Goal: Task Accomplishment & Management: Complete application form

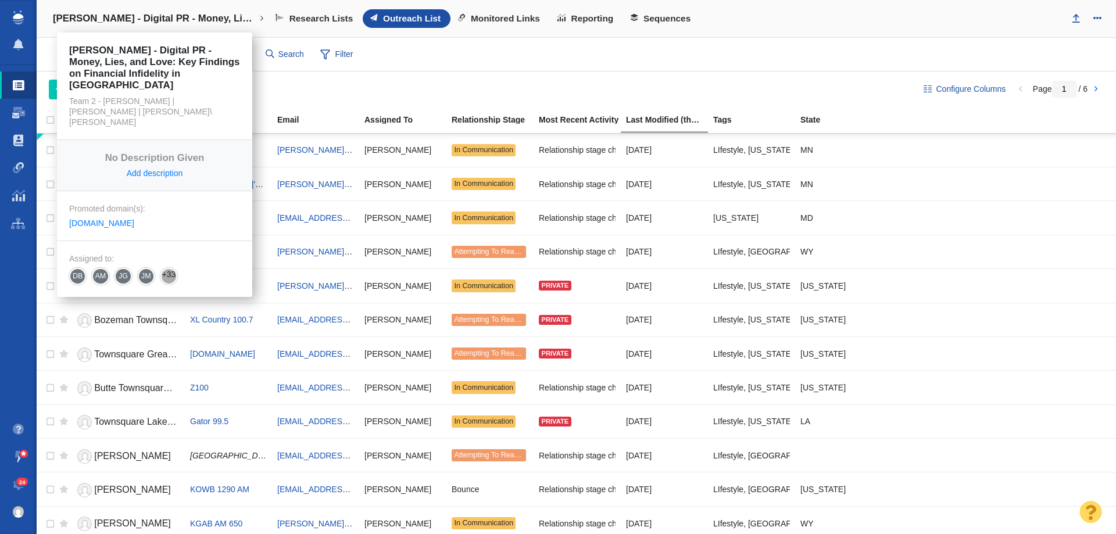
click at [140, 24] on h4 "[PERSON_NAME] - Digital PR - Money, Lies, and Love: Key Findings on Financial I…" at bounding box center [154, 19] width 203 height 12
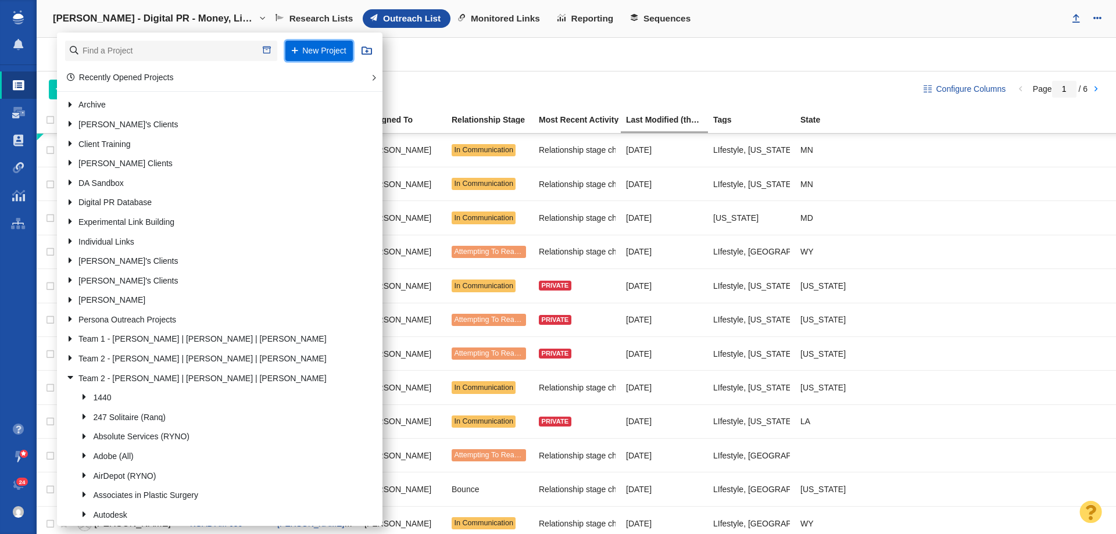
click at [309, 53] on button "New Project" at bounding box center [318, 51] width 67 height 20
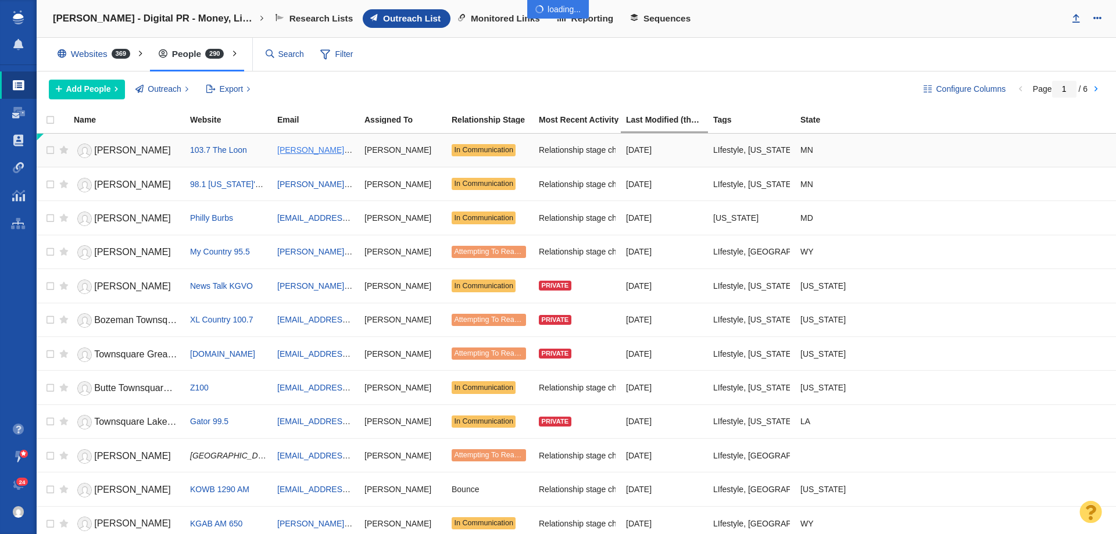
select select "DOMAIN"
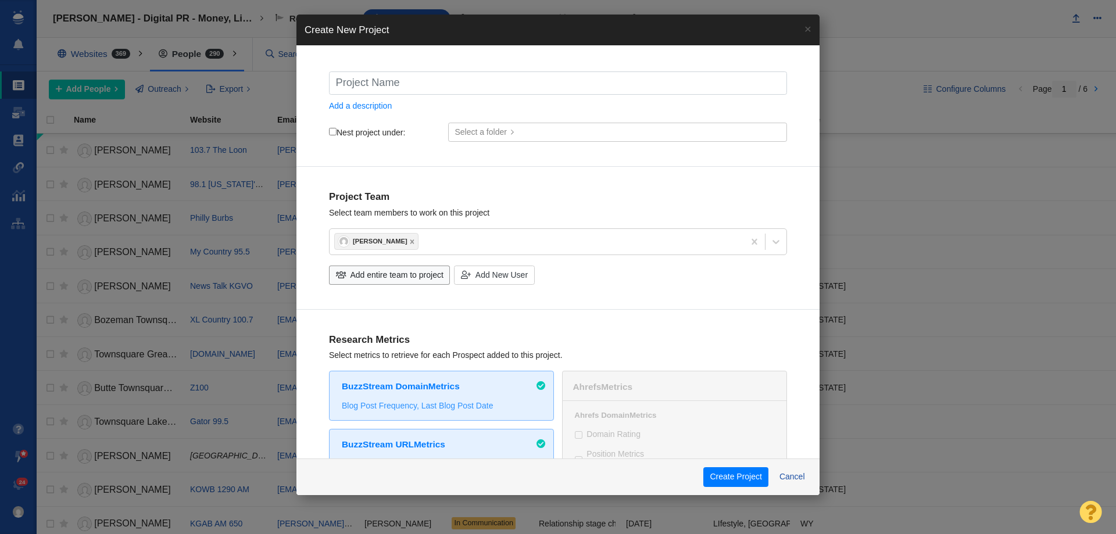
click at [583, 77] on input "text" at bounding box center [558, 83] width 458 height 23
type input "B"
checkbox input "true"
type input "Bi"
checkbox input "true"
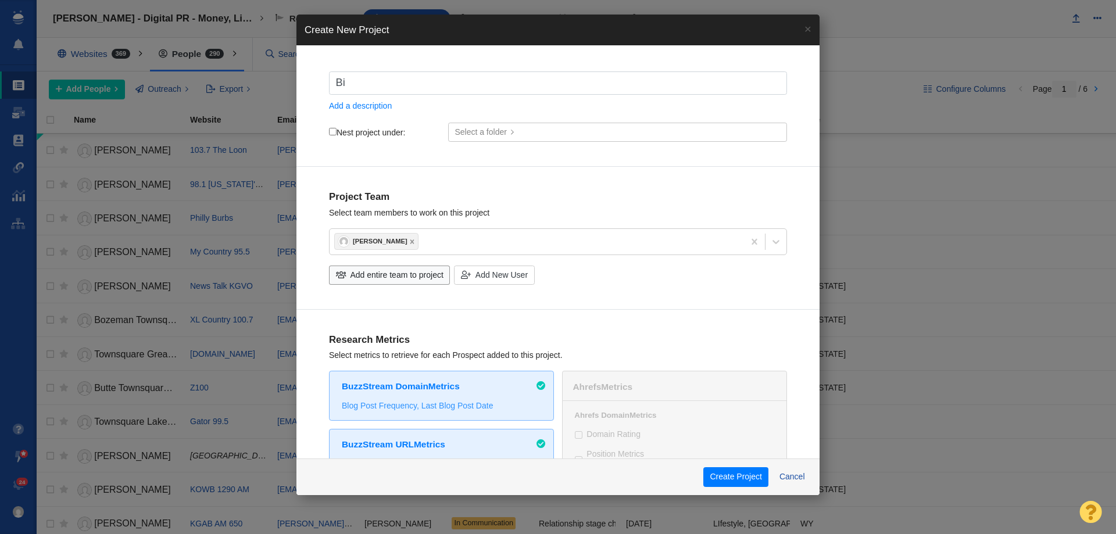
type input "Big"
checkbox input "true"
type input "Big"
checkbox input "true"
type input "Big B"
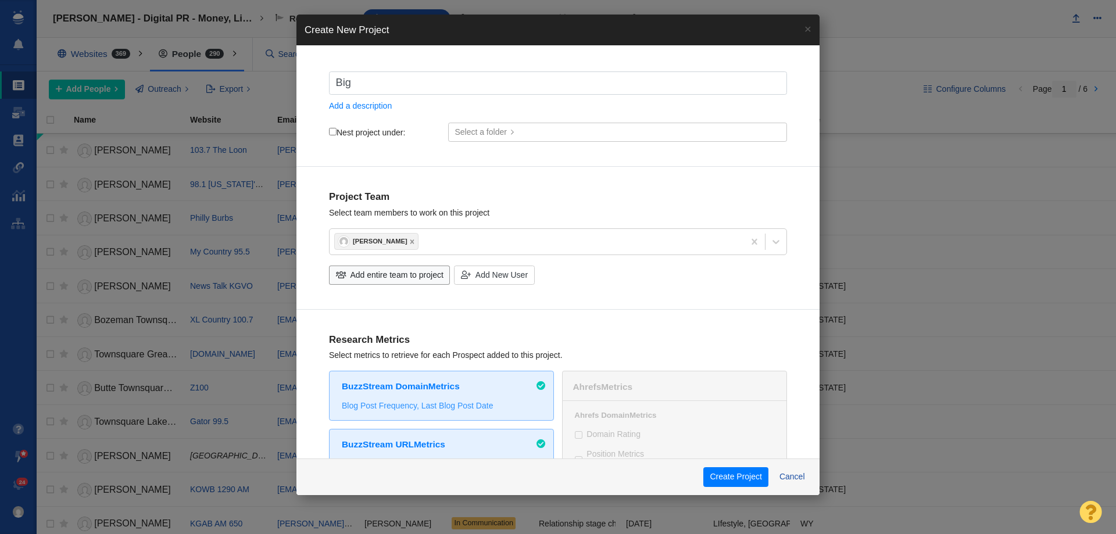
checkbox input "true"
type input "Big Be"
checkbox input "true"
type input "Big Bea"
checkbox input "true"
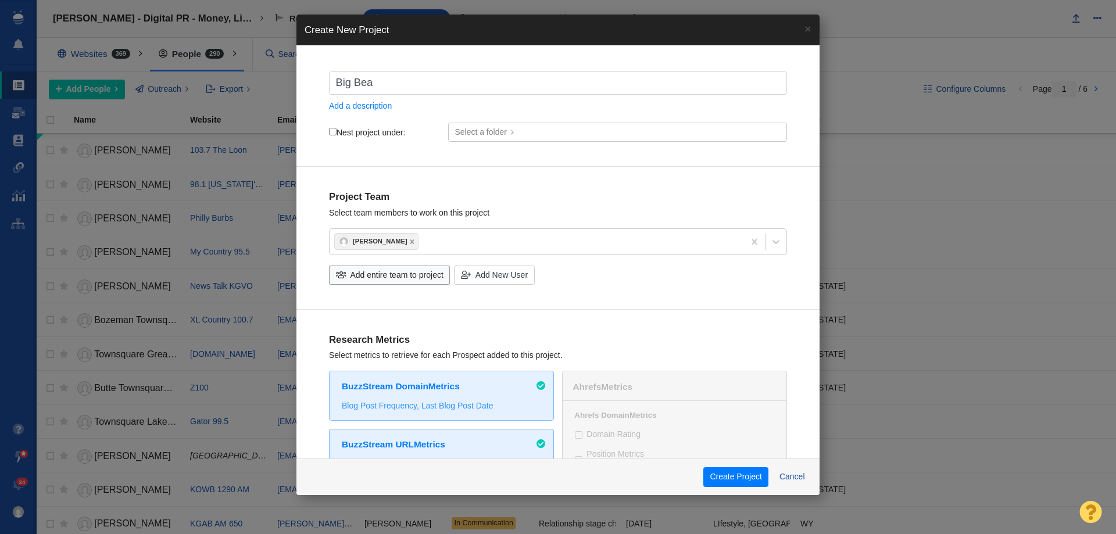
type input "Big Bear"
checkbox input "true"
type input "Big Bear"
checkbox input "true"
type input "Big Bear E"
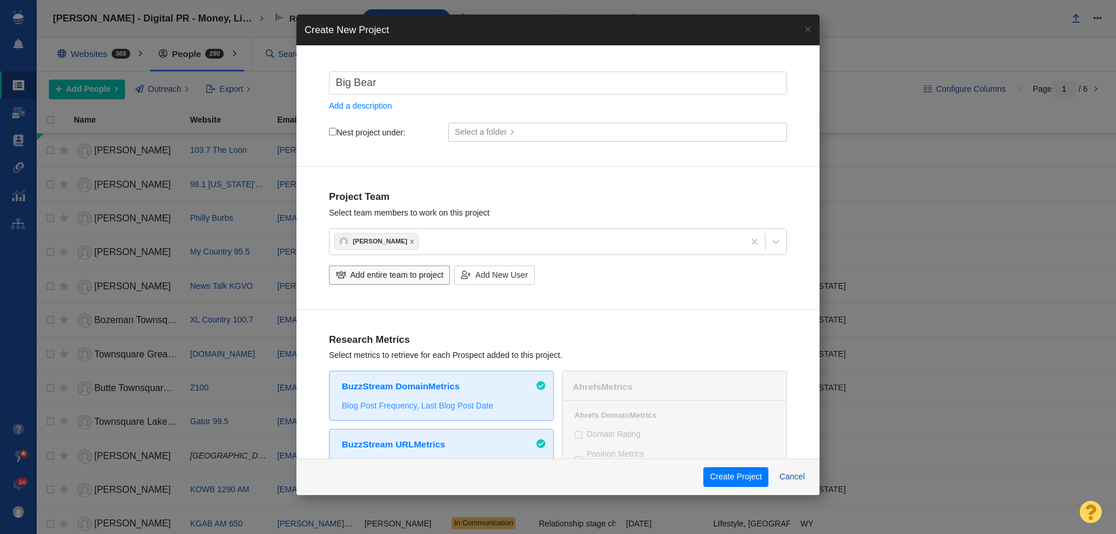
checkbox input "true"
type input "Big Bear Eg"
checkbox input "true"
type input "Big Bear E"
checkbox input "true"
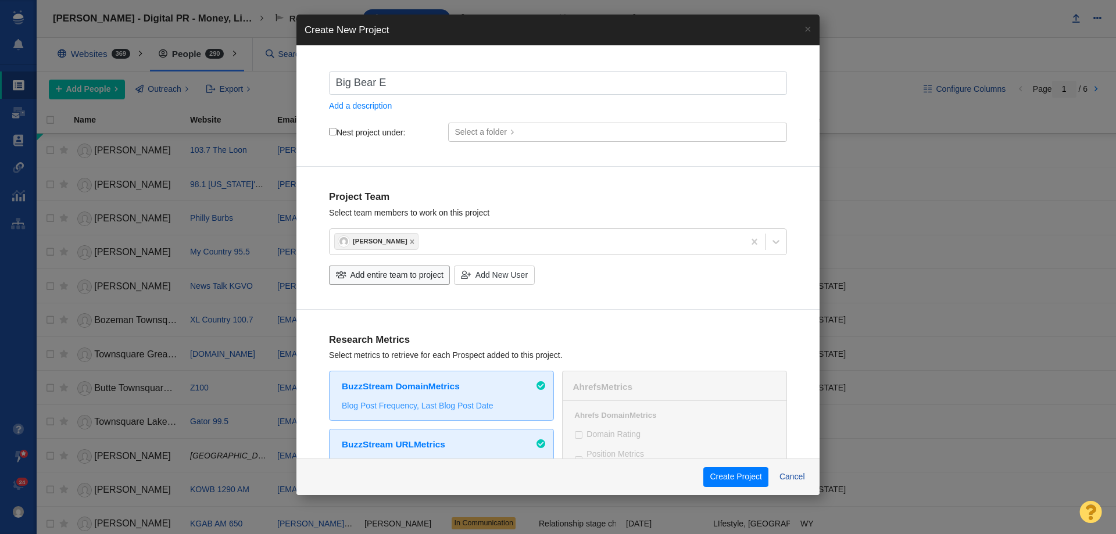
type input "Big Bear En"
checkbox input "true"
type input "Big Bear Eng"
checkbox input "true"
type input "Big Bear Engi"
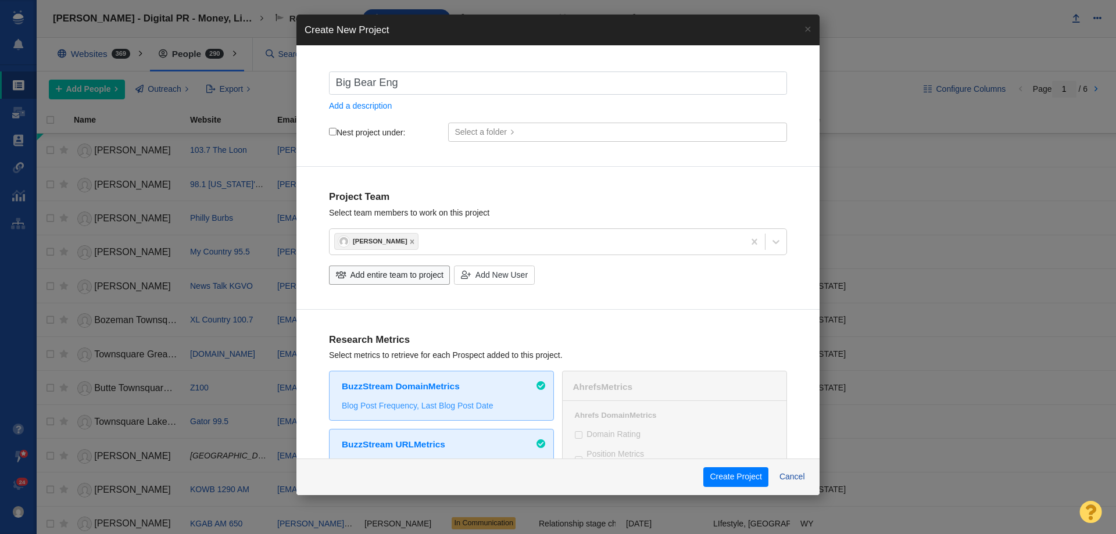
checkbox input "true"
type input "Big Bear Engin"
checkbox input "true"
type input "Big Bear Engins"
checkbox input "true"
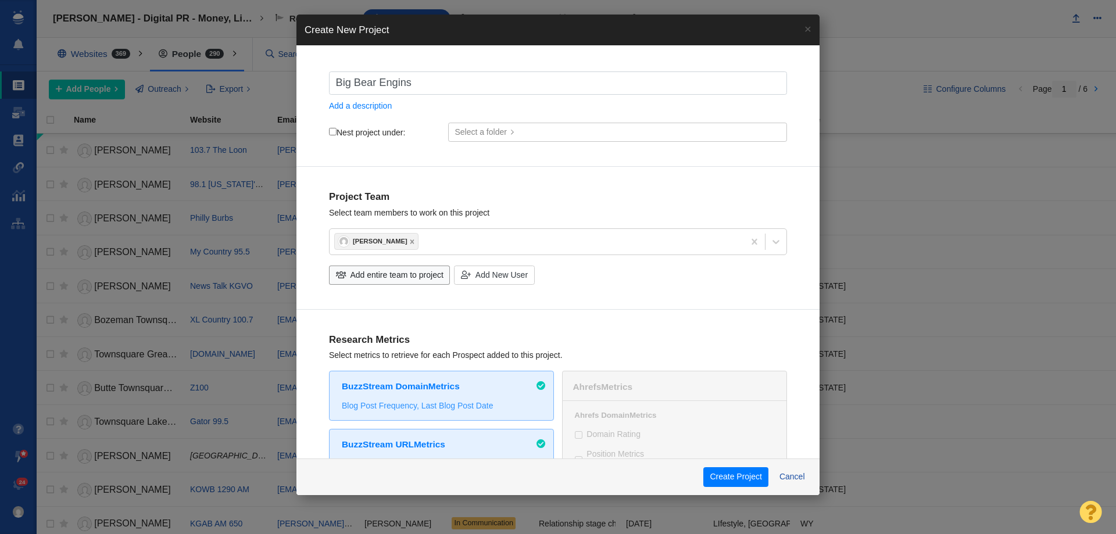
type input "Big Bear Engin"
checkbox input "true"
type input "Big Bear Engine"
checkbox input "true"
type input "Big Bear Engines"
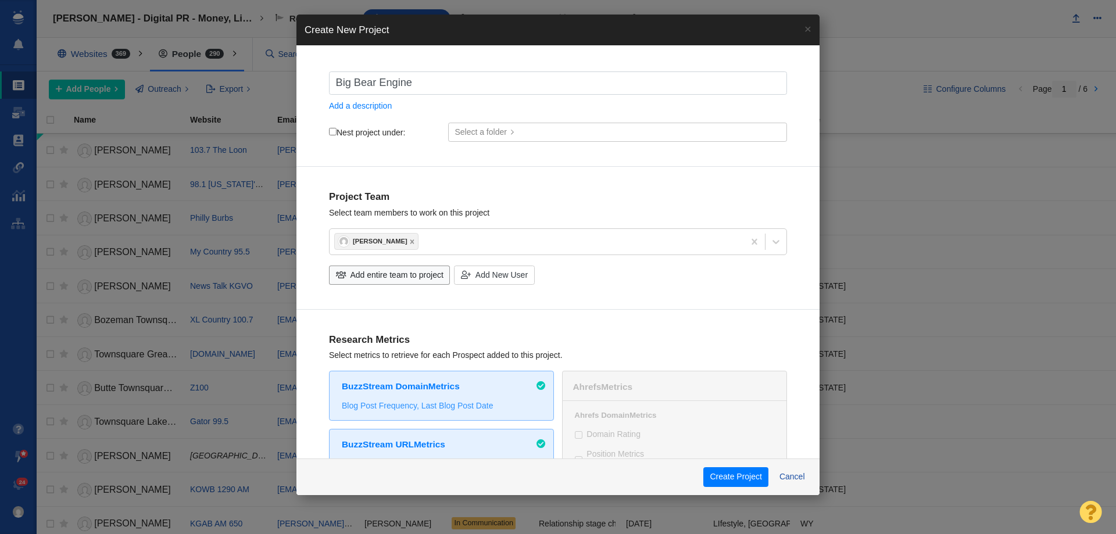
checkbox input "true"
type input "Big Bear Engines"
checkbox input "true"
type input "Big Bear Engines -"
checkbox input "true"
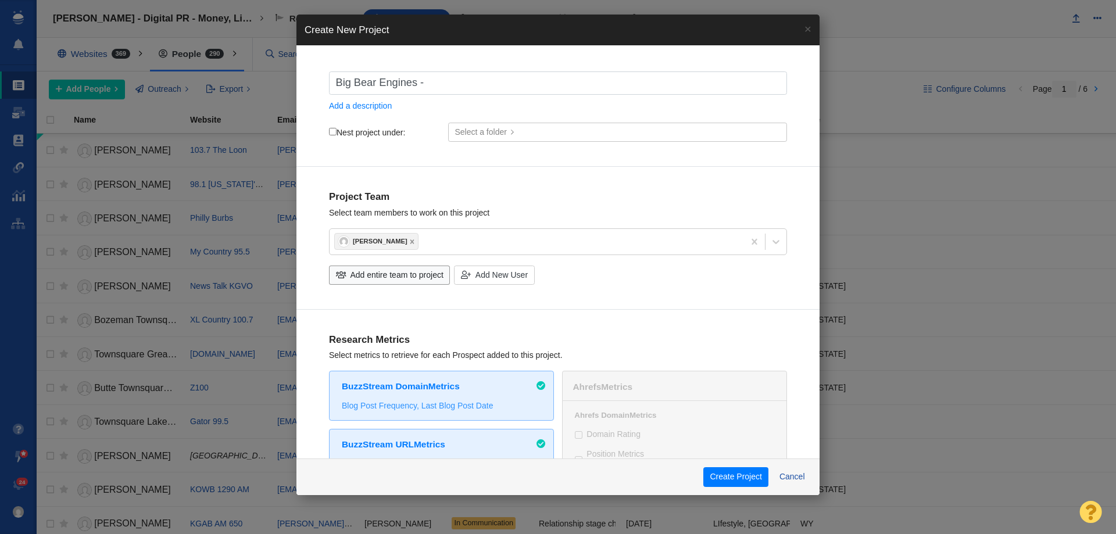
type input "Big Bear Engines -"
checkbox input "true"
type input "Big Bear Engines - D"
checkbox input "true"
type input "Big Bear Engines - Di"
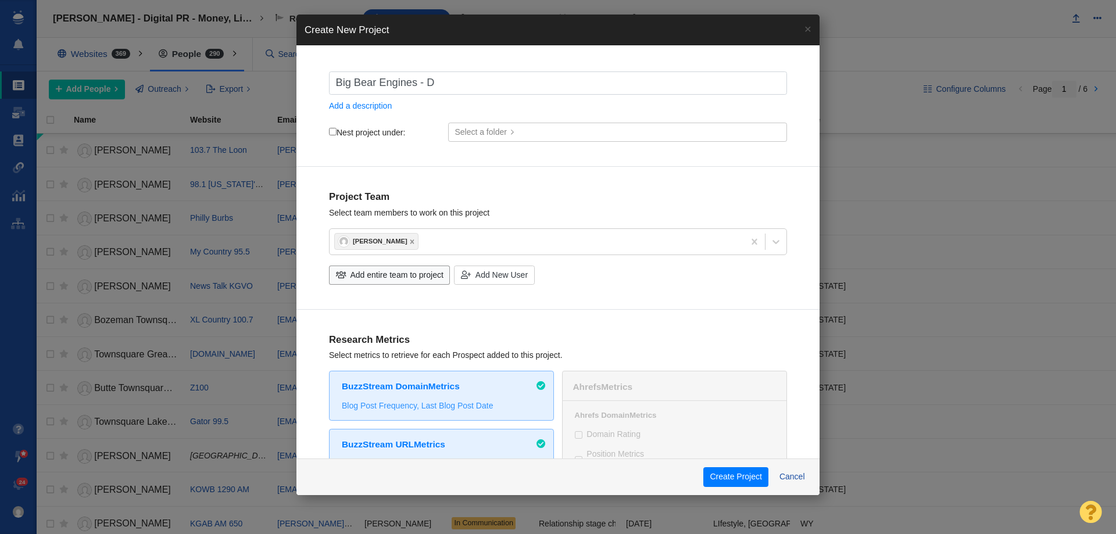
checkbox input "true"
type input "Big Bear Engines - Dig"
checkbox input "true"
type input "Big Bear Engines - Digi"
checkbox input "true"
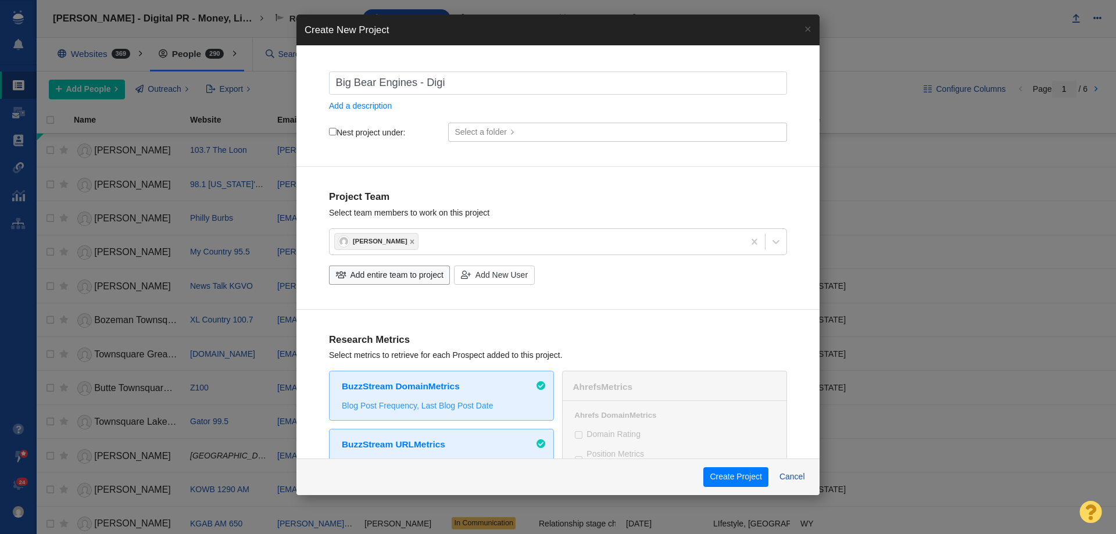
type input "Big Bear Engines - Digit"
checkbox input "true"
type input "Big Bear Engines - Digita"
checkbox input "true"
type input "Big Bear Engines - Digital"
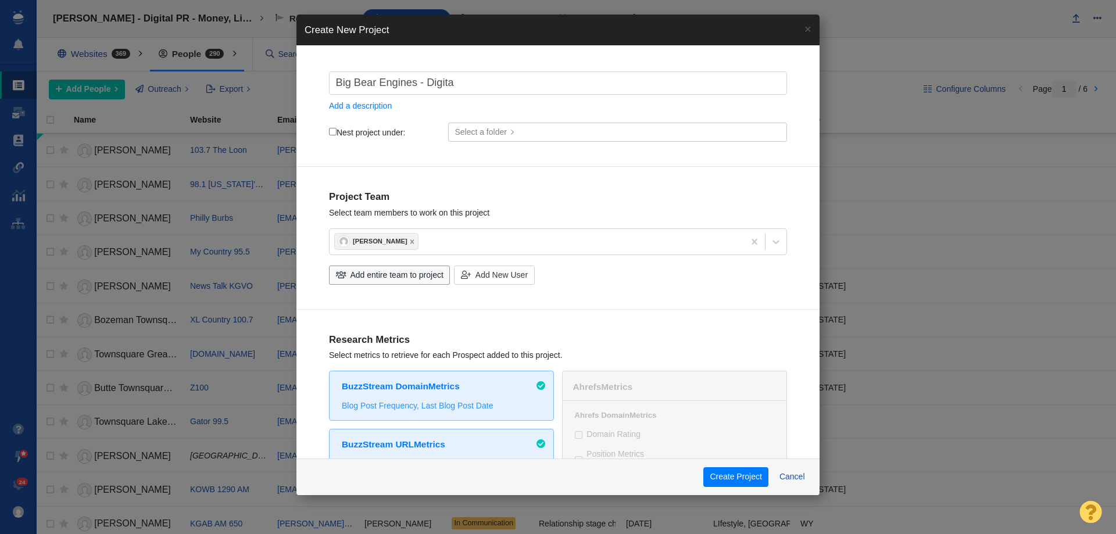
checkbox input "true"
type input "Big Bear Engines - Digital"
checkbox input "true"
type input "Big Bear Engines - Digital P"
checkbox input "true"
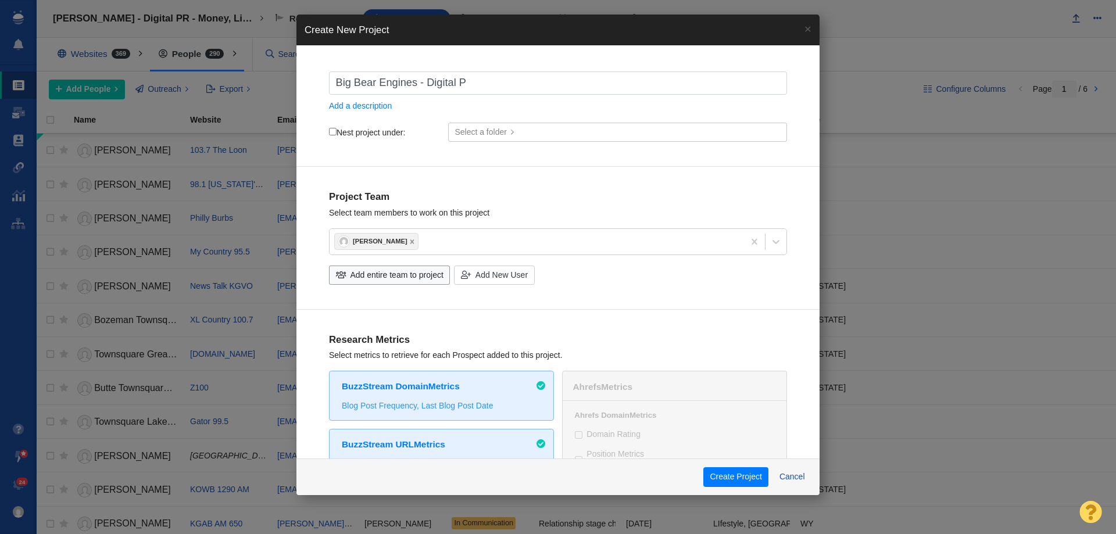
type input "Big Bear Engines - Digital PR"
checkbox input "true"
type input "Big Bear Engines - Digital PR"
checkbox input "true"
type input "Big Bear Engines - Digital PR -"
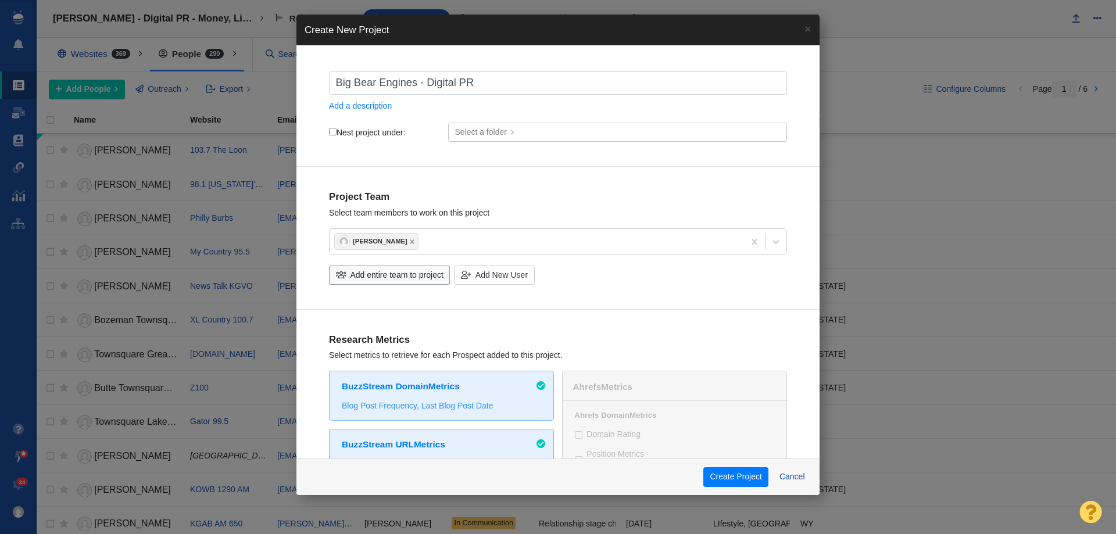
checkbox input "true"
type input "Big Bear Engines - Digital PR -"
checkbox input "true"
click at [498, 94] on div "Big Bear Engines - Digital PR - Add a description" at bounding box center [558, 92] width 458 height 40
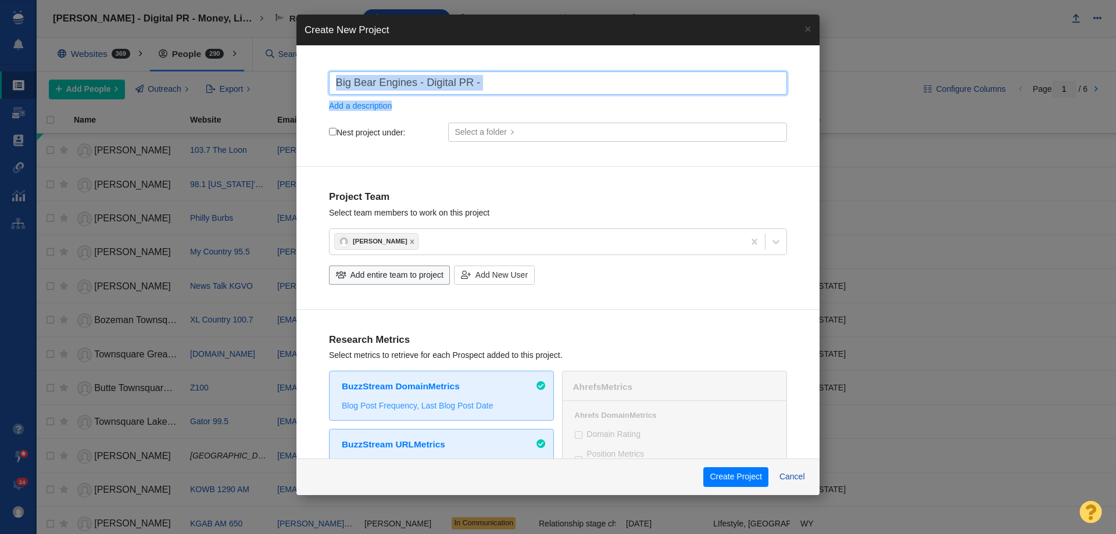
click at [498, 91] on input "Big Bear Engines - Digital PR -" at bounding box center [558, 83] width 458 height 23
type input "Big Bear Engines - Digital PR - B"
checkbox input "true"
type input "Big Bear Engines - Digital PR - Be"
checkbox input "true"
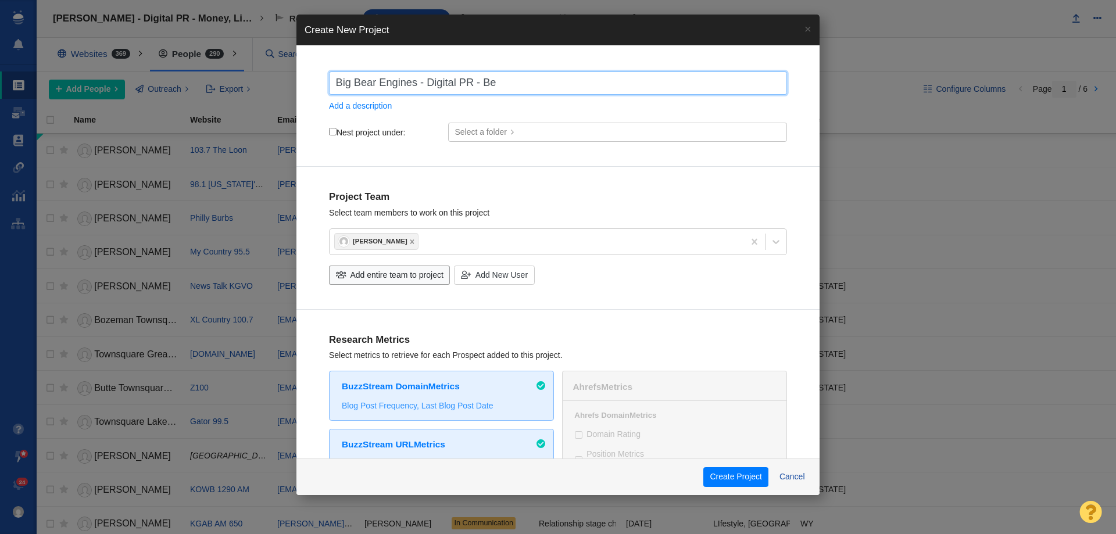
type input "Big Bear Engines - Digital PR - Bey"
checkbox input "true"
type input "Big Bear Engines - Digital PR - Beyo"
checkbox input "true"
type input "Big Bear Engines - Digital PR - Beyon"
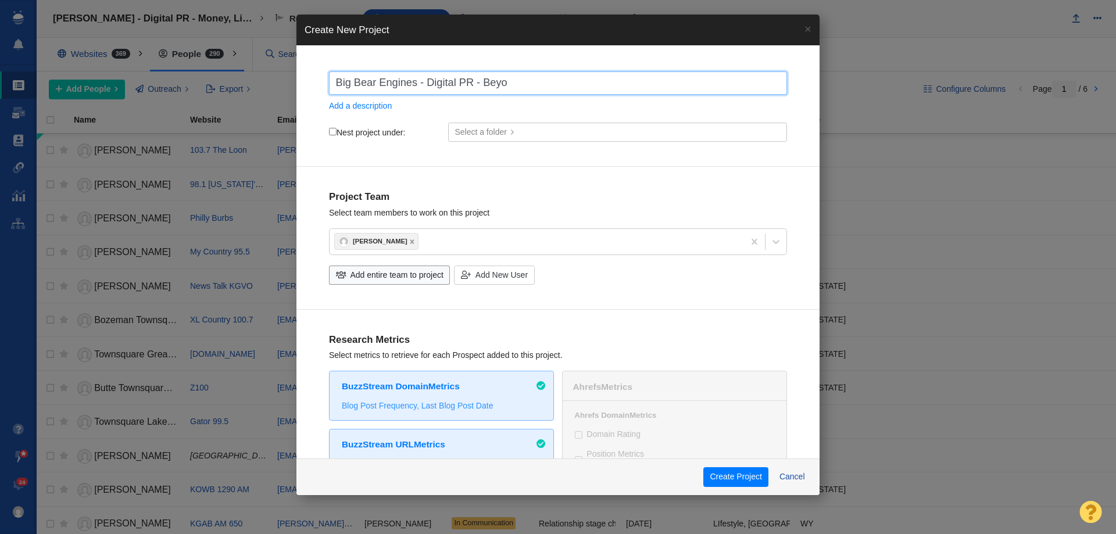
checkbox input "true"
type input "Big Bear Engines - Digital PR - Beyond"
checkbox input "true"
type input "Big Bear Engines - Digital PR - Beyond"
checkbox input "true"
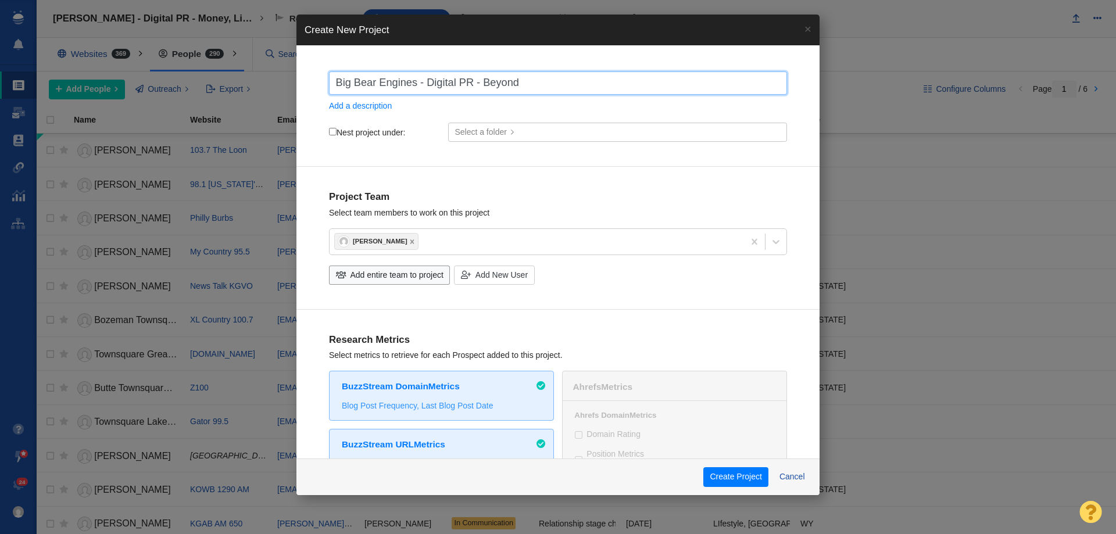
type input "Big Bear Engines - Digital PR - Beyond t"
checkbox input "true"
type input "Big Bear Engines - Digital PR - Beyond th"
checkbox input "true"
type input "Big Bear Engines - Digital PR - Beyond the"
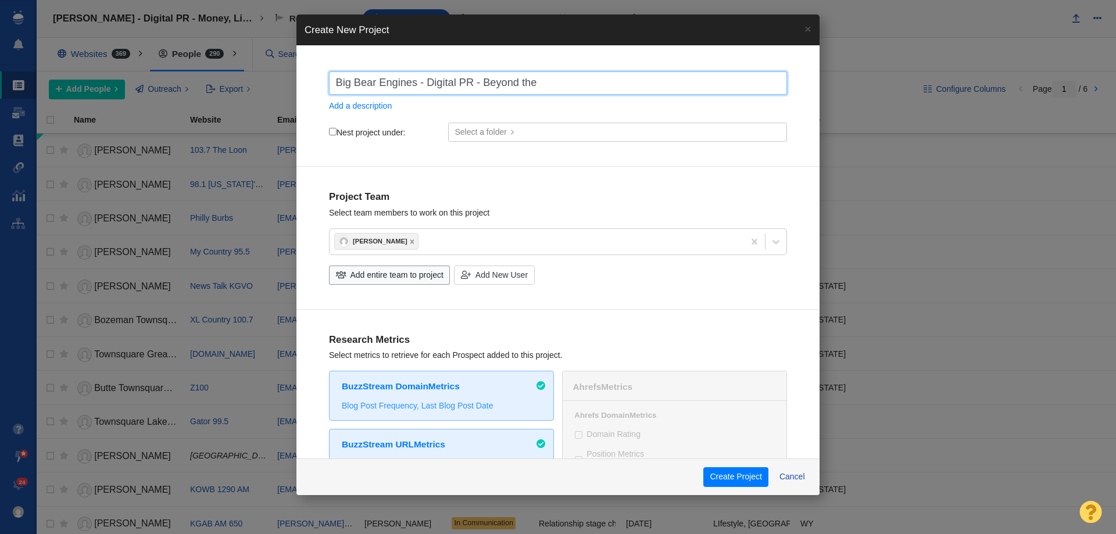
checkbox input "true"
type input "Big Bear Engines - Digital PR - Beyond the"
checkbox input "true"
type input "Big Bear Engines - Digital PR - Beyond the H"
checkbox input "true"
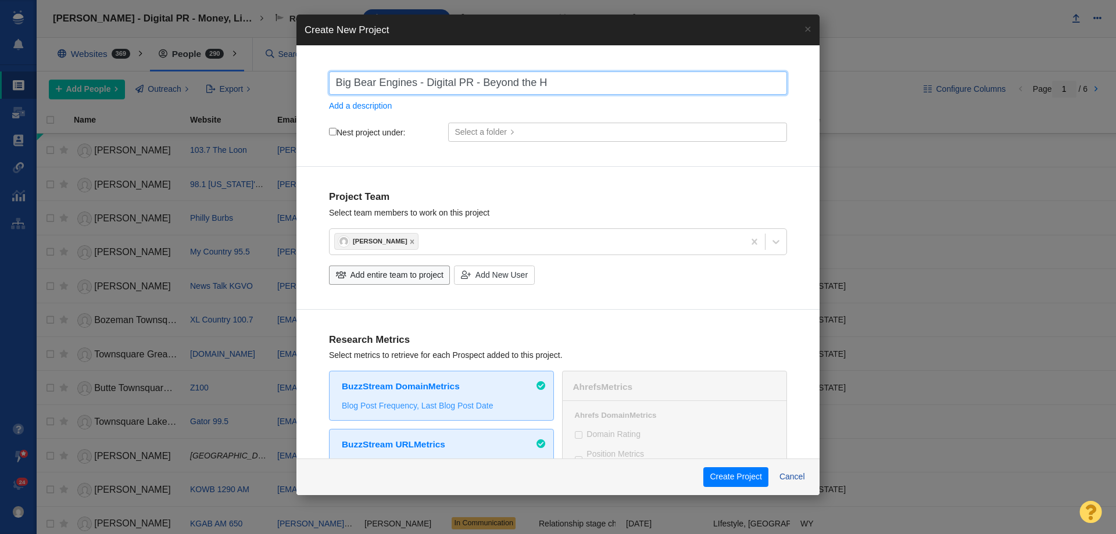
type input "Big Bear Engines - Digital PR - Beyond the Ho"
checkbox input "true"
type input "Big Bear Engines - Digital PR - Beyond the Hoo"
checkbox input "true"
type input "Big Bear Engines - Digital PR - Beyond the Hood"
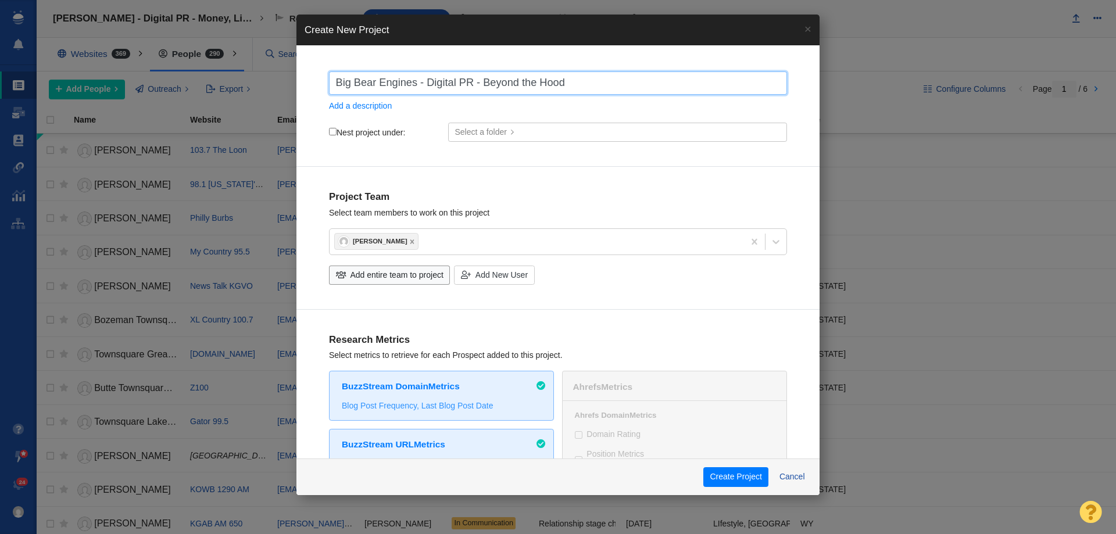
checkbox input "true"
type input "Big Bear Engines - Digital PR - Beyond the Hood:"
checkbox input "true"
type input "Big Bear Engines - Digital PR - Beyond the Hood:"
checkbox input "true"
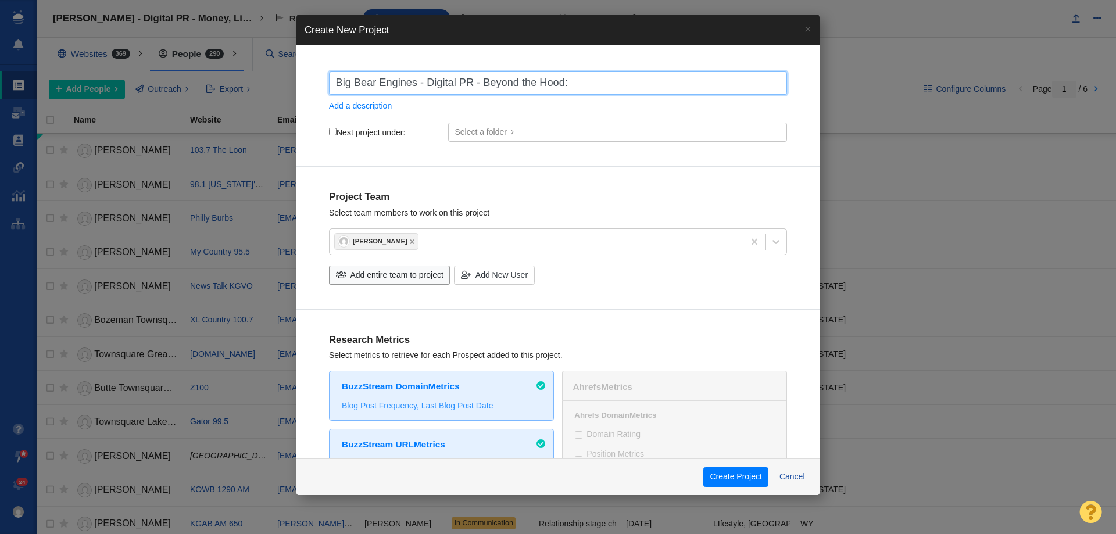
type input "Big Bear Engines - Digital PR - Beyond the Hood: W"
checkbox input "true"
type input "Big Bear Engines - Digital PR - Beyond the Hood: Wh"
checkbox input "true"
type input "Big Bear Engines - Digital PR - Beyond the Hood: Wha"
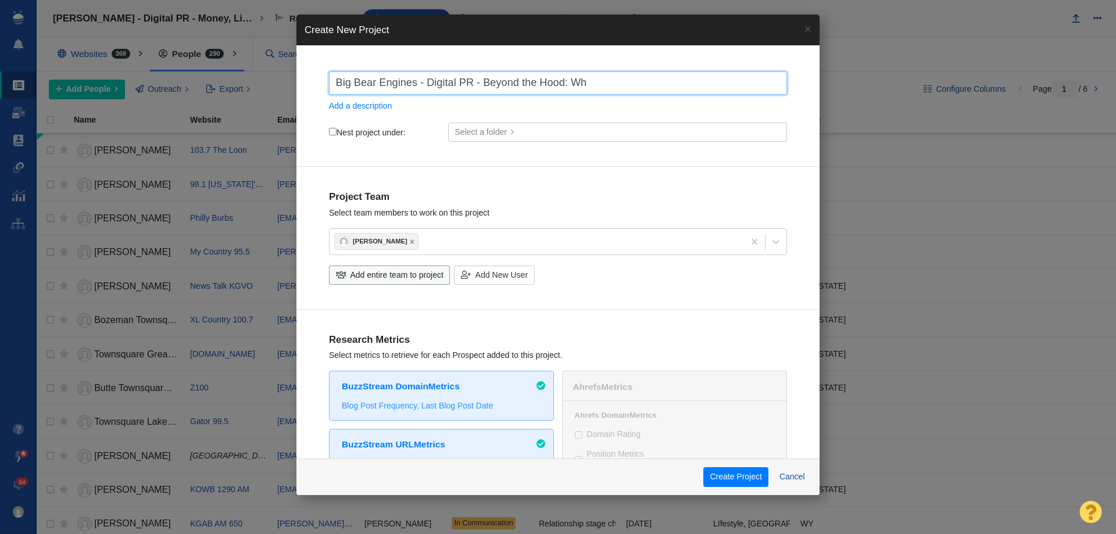
checkbox input "true"
type input "Big Bear Engines - Digital PR - Beyond the Hood: What"
checkbox input "true"
type input "Big Bear Engines - Digital PR - Beyond the Hood: What"
checkbox input "true"
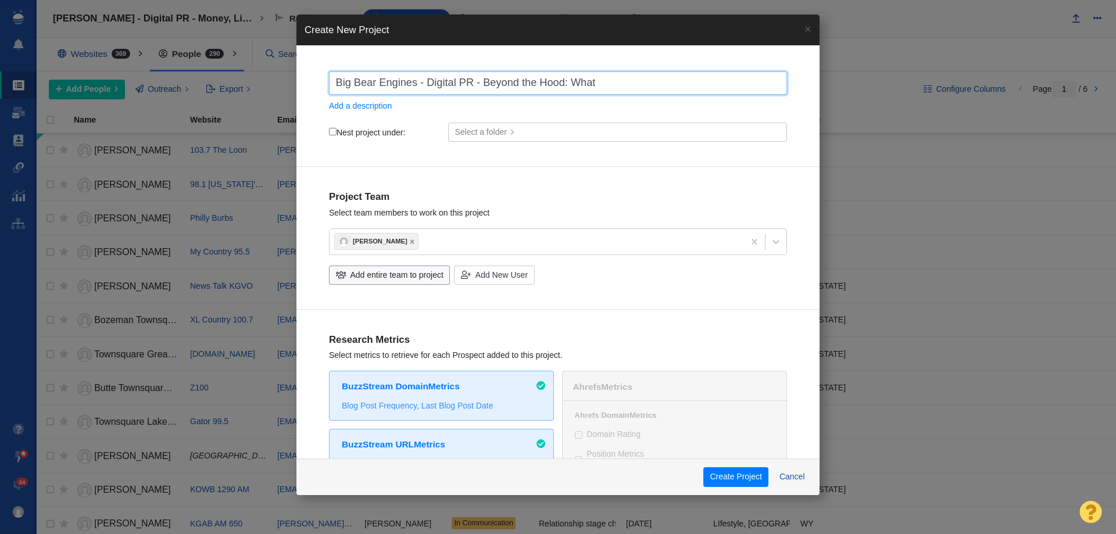
type input "Big Bear Engines - Digital PR - Beyond the Hood: What f"
checkbox input "true"
type input "Big Bear Engines - Digital PR - Beyond the Hood: What fo"
checkbox input "true"
click at [624, 70] on div "Big Bear Engines - Digital PR - Beyond the Hood: What fo Add a description Nest…" at bounding box center [557, 117] width 523 height 102
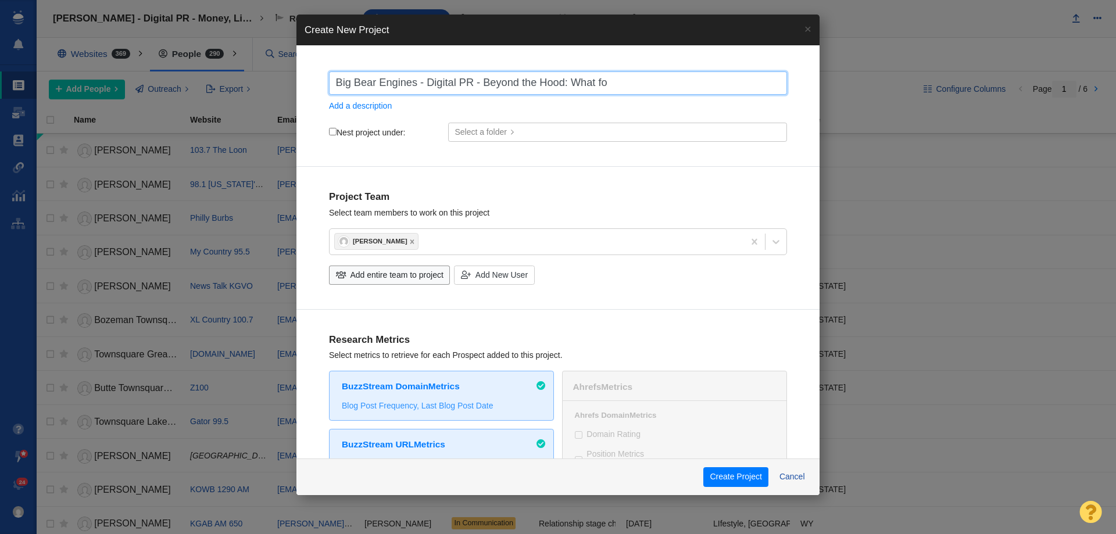
drag, startPoint x: 600, startPoint y: 82, endPoint x: 638, endPoint y: 77, distance: 38.1
click at [638, 77] on input "Big Bear Engines - Digital PR - Beyond the Hood: What fo" at bounding box center [558, 83] width 458 height 23
type input "Big Bear Engines - Digital PR - Beyond the Hood: What Y"
checkbox input "true"
type input "Big Bear Engines - Digital PR - Beyond the Hood: What Yo"
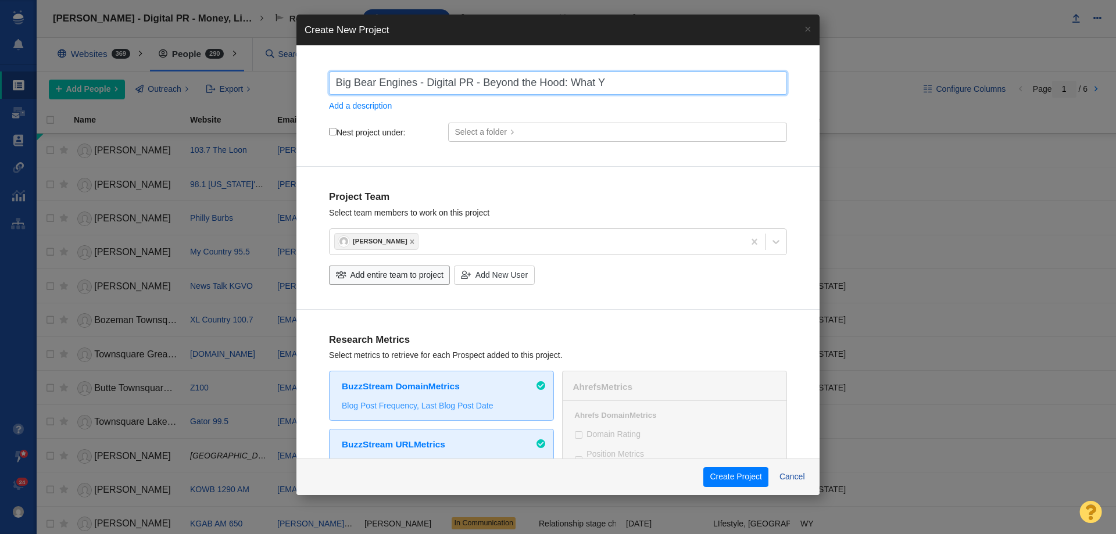
checkbox input "true"
type input "Big Bear Engines - Digital PR - Beyond the Hood: What You"
checkbox input "true"
type input "Big Bear Engines - Digital PR - Beyond the Hood: What Your"
checkbox input "true"
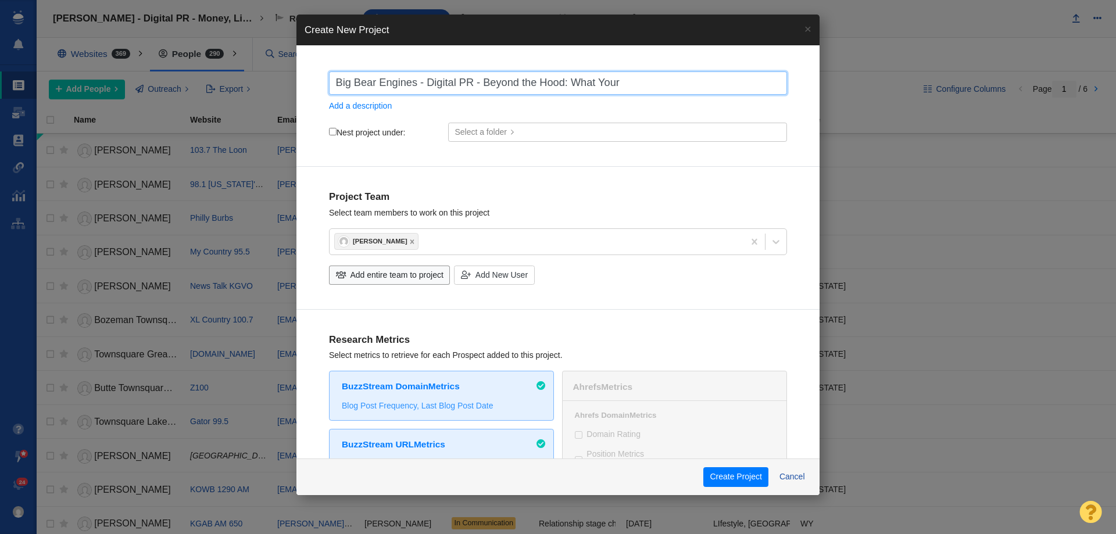
type input "Big Bear Engines - Digital PR - Beyond the Hood: What Your"
checkbox input "true"
type input "Big Bear Engines - Digital PR - Beyond the Hood: What Your R"
checkbox input "true"
type input "Big Bear Engines - Digital PR - Beyond the Hood: What Your Ri"
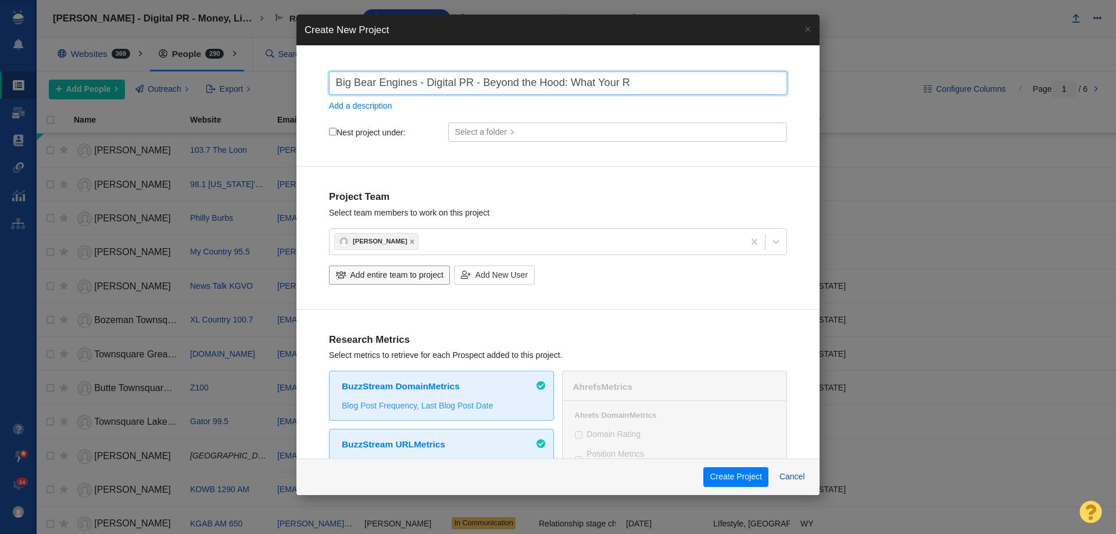
checkbox input "true"
type input "Big Bear Engines - Digital PR - Beyond the Hood: What Your Rid"
checkbox input "true"
type input "Big Bear Engines - Digital PR - Beyond the Hood: What Your Ride"
checkbox input "true"
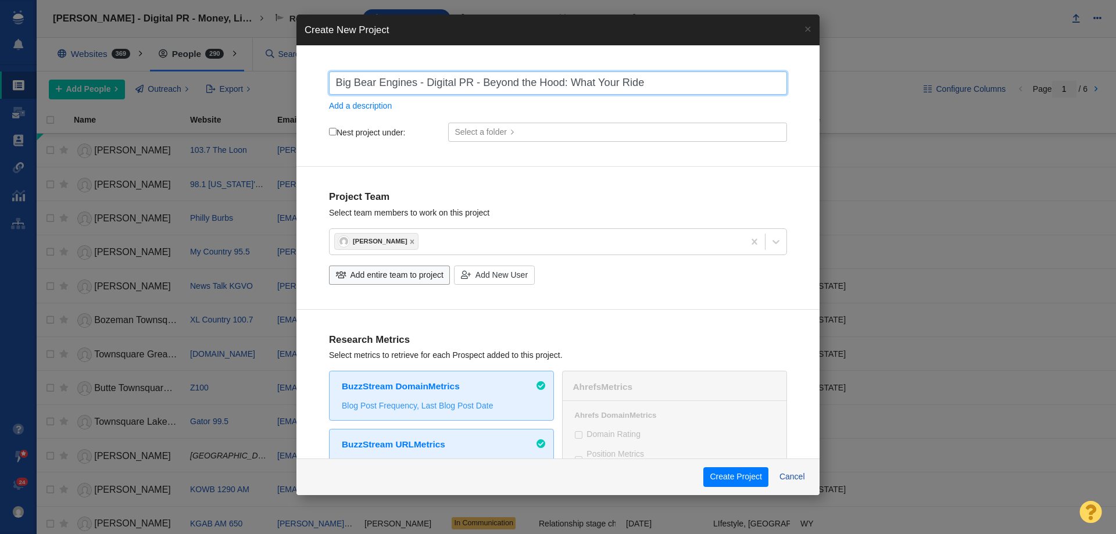
type input "Big Bear Engines - Digital PR - Beyond the Hood: What Your Ride"
checkbox input "true"
type input "Big Bear Engines - Digital PR - Beyond the Hood: What Your Ride R"
checkbox input "true"
type input "Big Bear Engines - Digital PR - Beyond the Hood: What Your Ride Re"
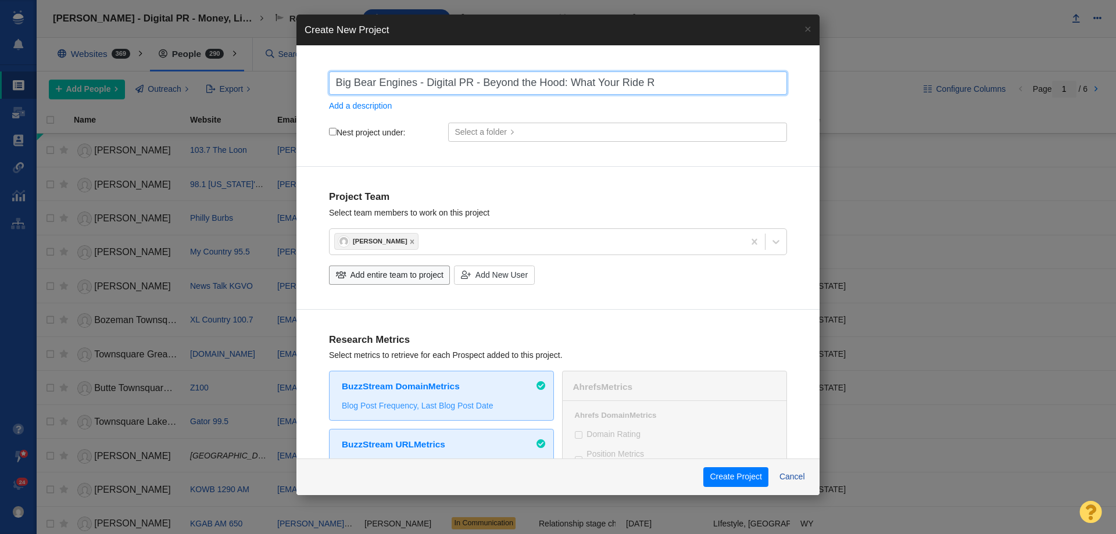
checkbox input "true"
type input "Big Bear Engines - Digital PR - Beyond the Hood: What Your Ride Rev"
checkbox input "true"
type input "Big Bear Engines - Digital PR - Beyond the Hood: What Your Ride Reve"
checkbox input "true"
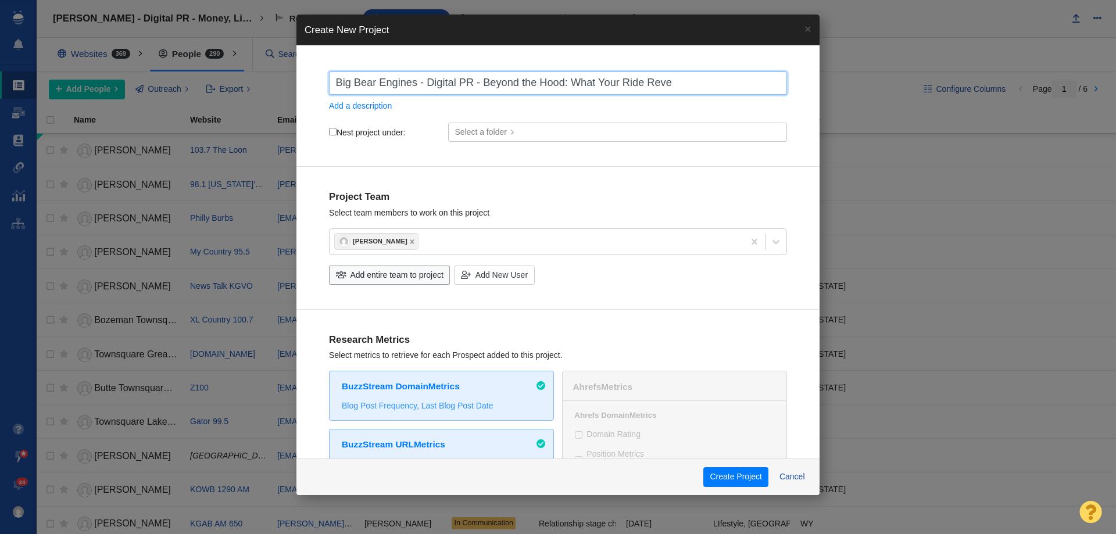
type input "Big Bear Engines - Digital PR - Beyond the Hood: What Your Ride Revea"
checkbox input "true"
type input "Big Bear Engines - Digital PR - Beyond the Hood: What Your Ride Reveal"
checkbox input "true"
type input "Big Bear Engines - Digital PR - Beyond the Hood: What Your Ride Reveals"
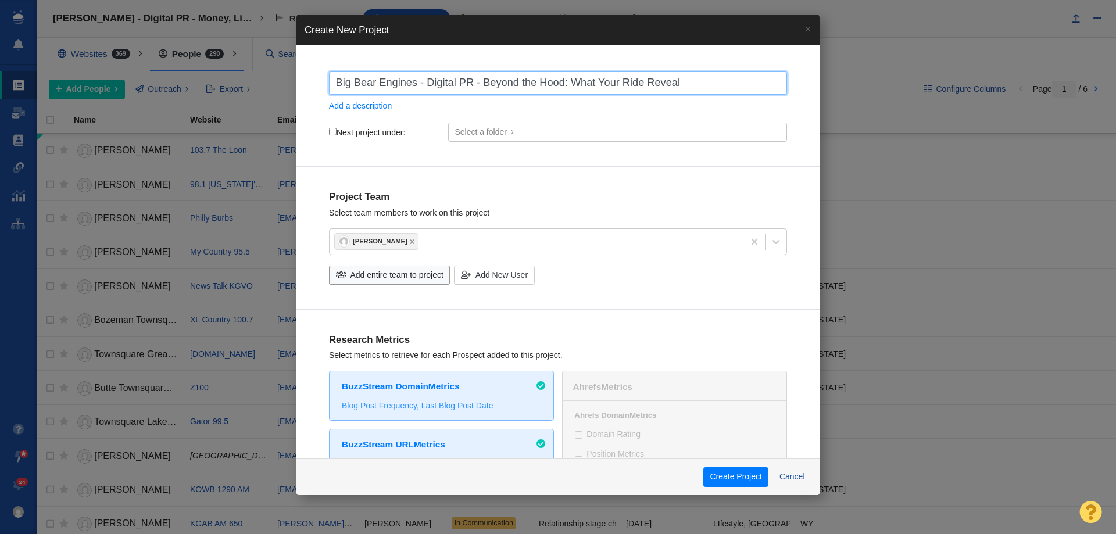
checkbox input "true"
type input "Big Bear Engines - Digital PR - Beyond the Hood: What Your Ride Reveals"
checkbox input "true"
type input "Big Bear Engines - Digital PR - Beyond the Hood: What Your Ride Reveals A"
checkbox input "true"
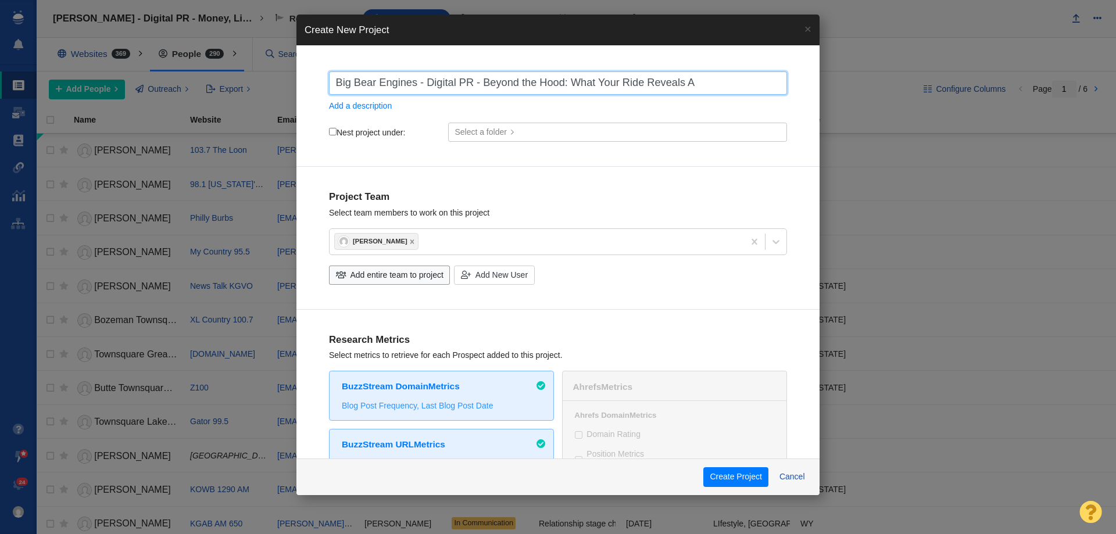
type input "Big Bear Engines - Digital PR - Beyond the Hood: What Your Ride Reveals Ab"
checkbox input "true"
type input "Big Bear Engines - Digital PR - Beyond the Hood: What Your Ride Reveals Abo"
checkbox input "true"
type input "Big Bear Engines - Digital PR - Beyond the Hood: What Your Ride Reveals Abou"
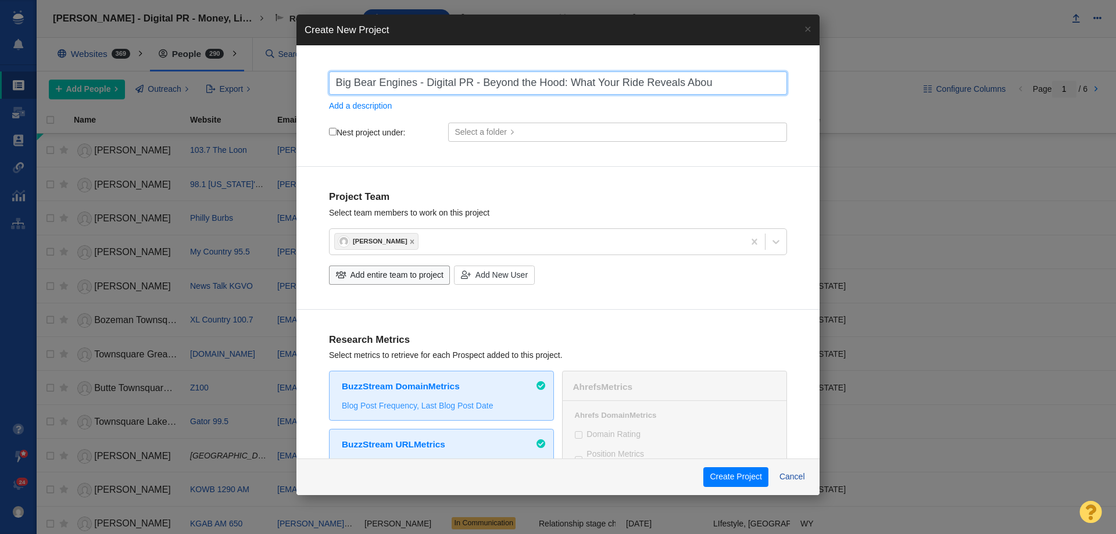
checkbox input "true"
type input "Big Bear Engines - Digital PR - Beyond the Hood: What Your Ride Reveals About"
checkbox input "true"
type input "Big Bear Engines - Digital PR - Beyond the Hood: What Your Ride Reveals About"
checkbox input "true"
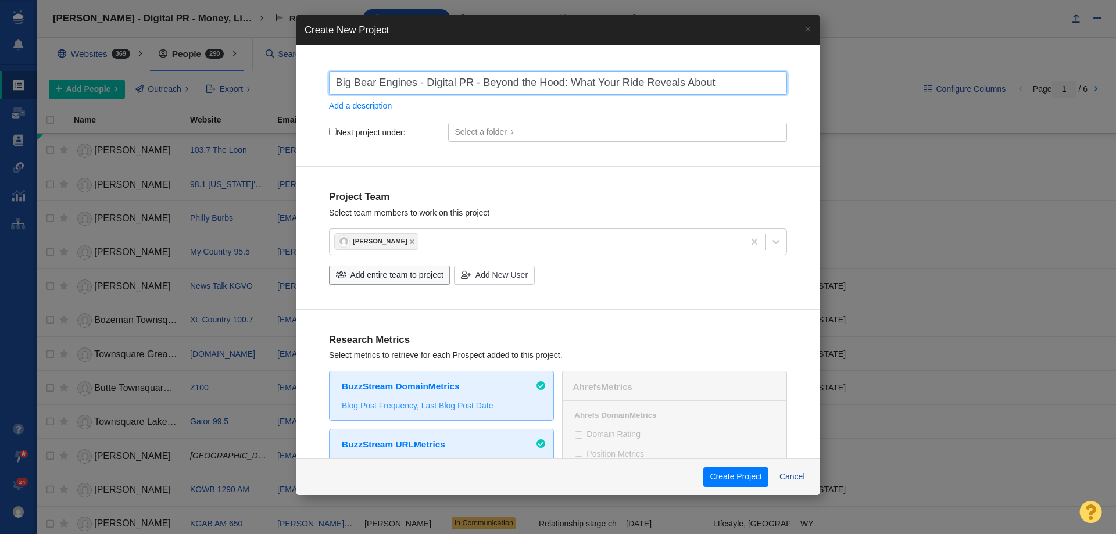
type input "Big Bear Engines - Digital PR - Beyond the Hood: What Your Ride Reveals About Y"
checkbox input "true"
type input "Big Bear Engines - Digital PR - Beyond the Hood: What Your Ride Reveals About […"
checkbox input "true"
type input "Big Bear Engines - Digital PR - Beyond the Hood: What Your Ride Reveals About Y…"
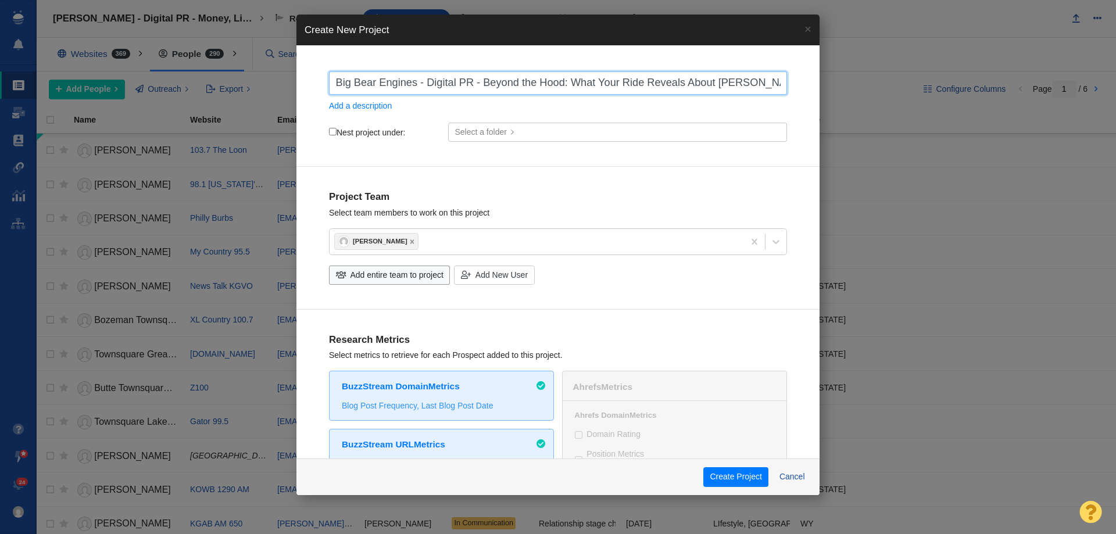
checkbox input "true"
type input "Big Bear Engines - Digital PR - Beyond the Hood: What Your Ride Reveals About Y…"
click at [376, 132] on label "Nest project under:" at bounding box center [367, 132] width 76 height 10
click at [337, 132] on input "Nest project under:" at bounding box center [333, 132] width 8 height 8
checkbox input "true"
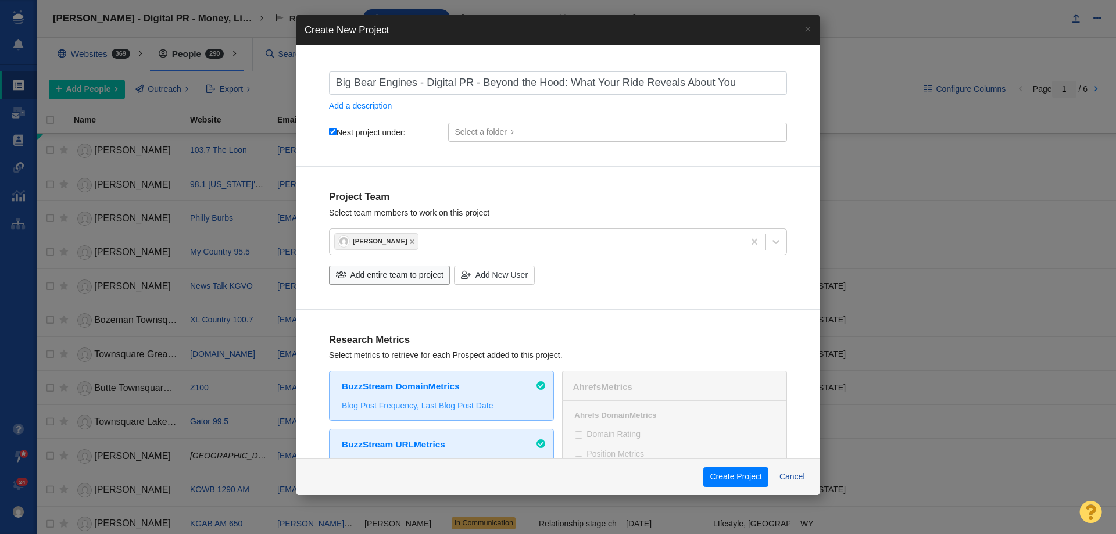
checkbox input "true"
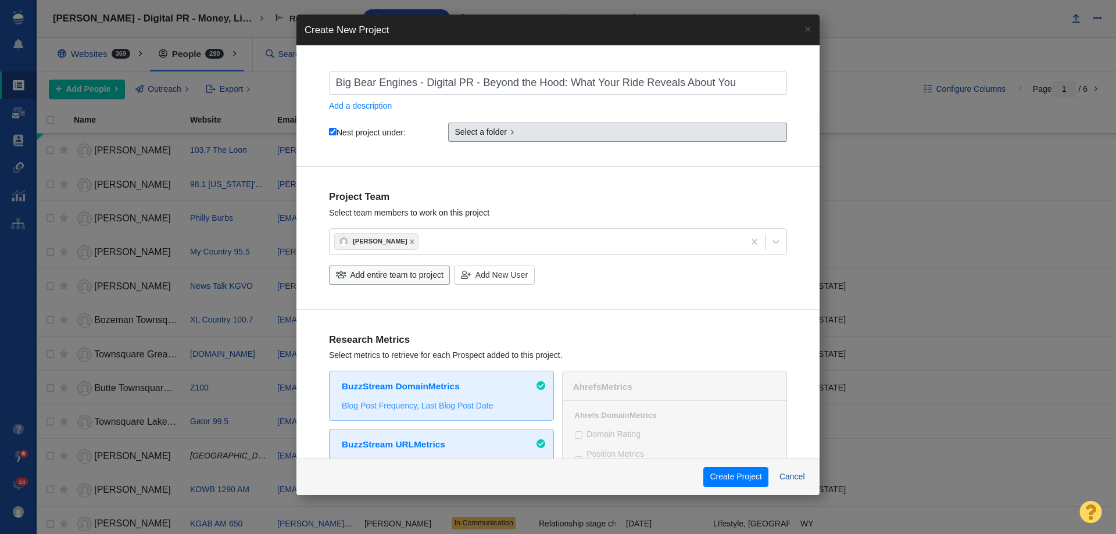
click at [483, 128] on span "Select a folder" at bounding box center [481, 132] width 52 height 12
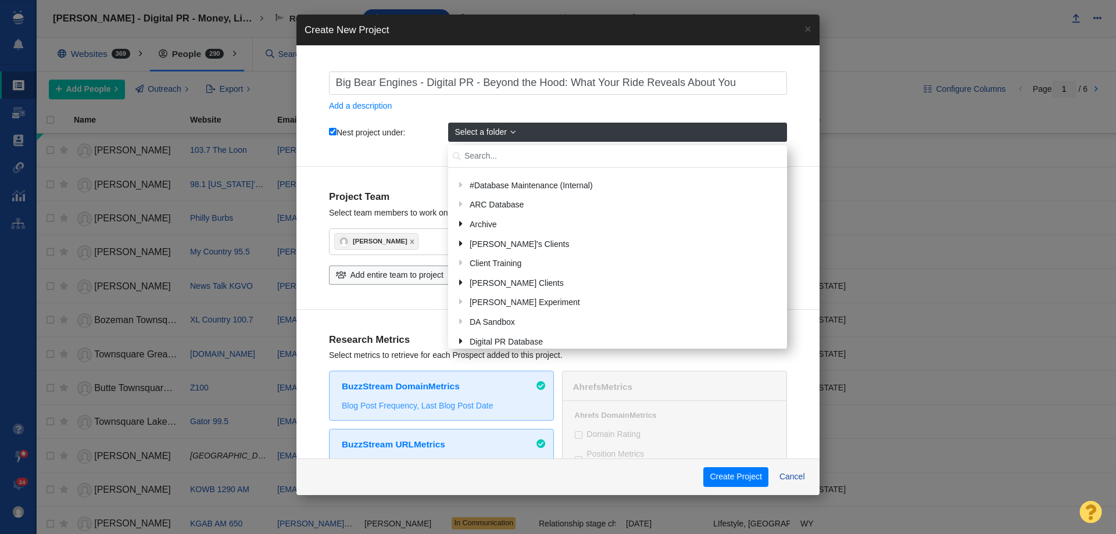
click at [496, 153] on input "text" at bounding box center [617, 156] width 339 height 23
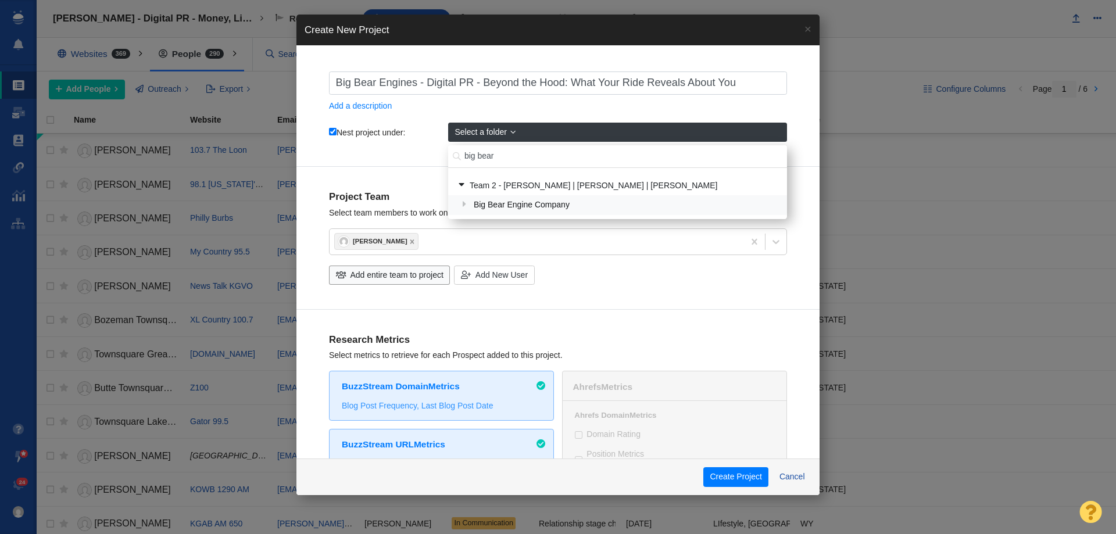
type input "big bear"
click at [548, 208] on div "Big Bear Engine Company" at bounding box center [625, 206] width 311 height 18
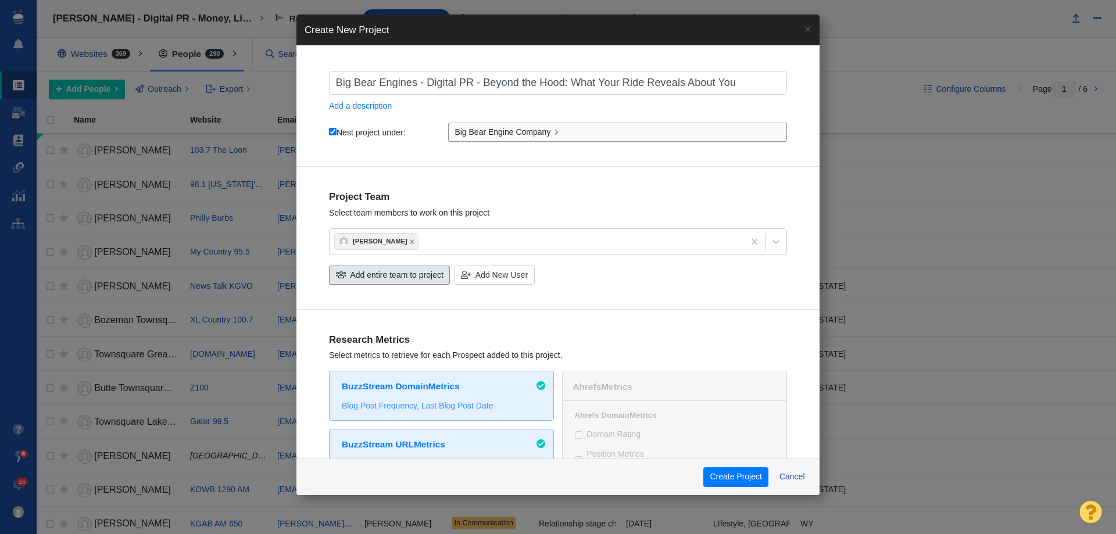
click at [359, 280] on span "Add entire team to project" at bounding box center [397, 275] width 93 height 12
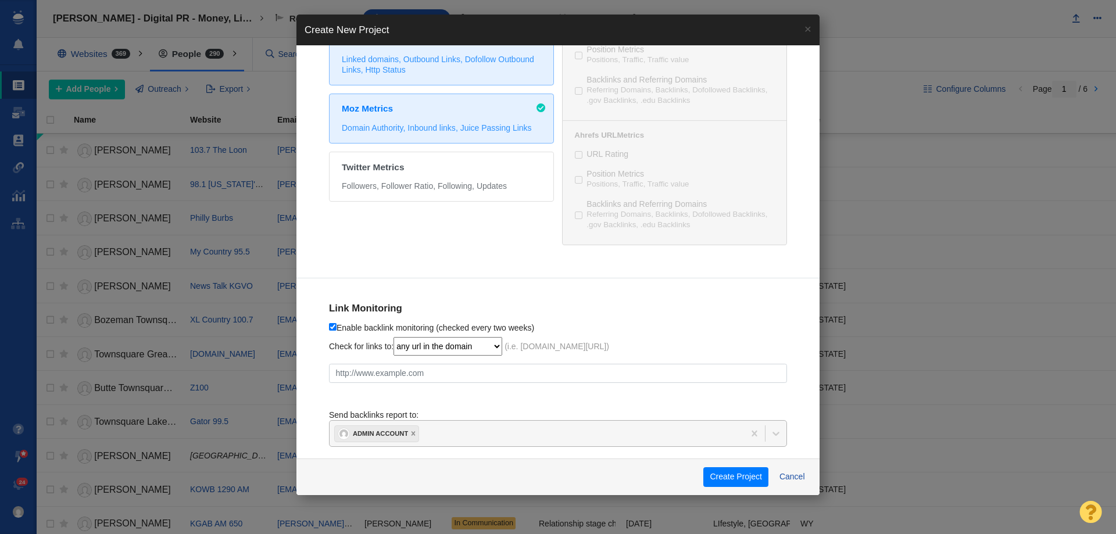
scroll to position [539, 0]
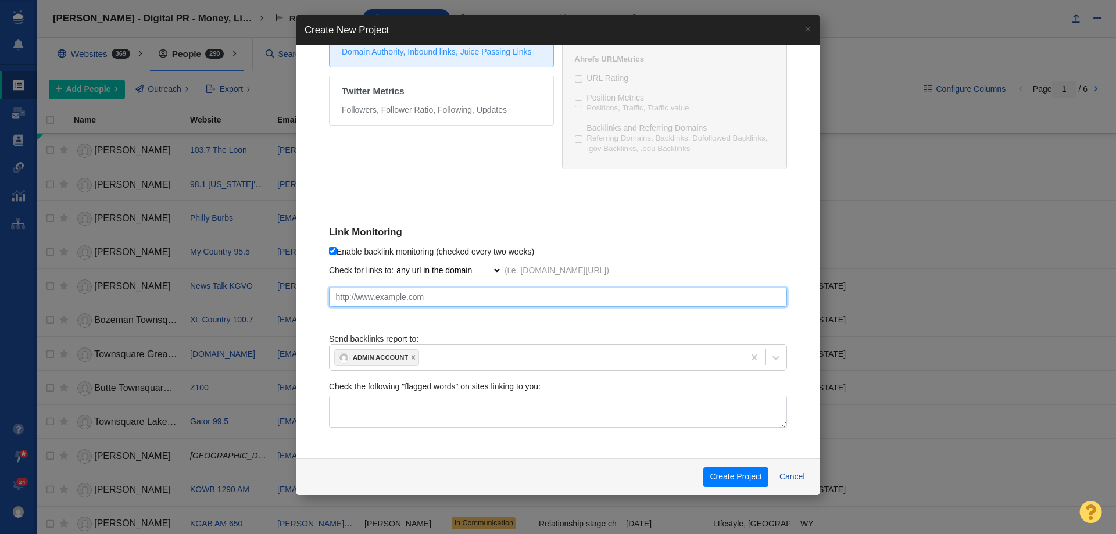
click at [441, 290] on input "text" at bounding box center [558, 298] width 458 height 20
paste input "Beyond the Hood: What Your Ride Reveals About You"
checkbox input "true"
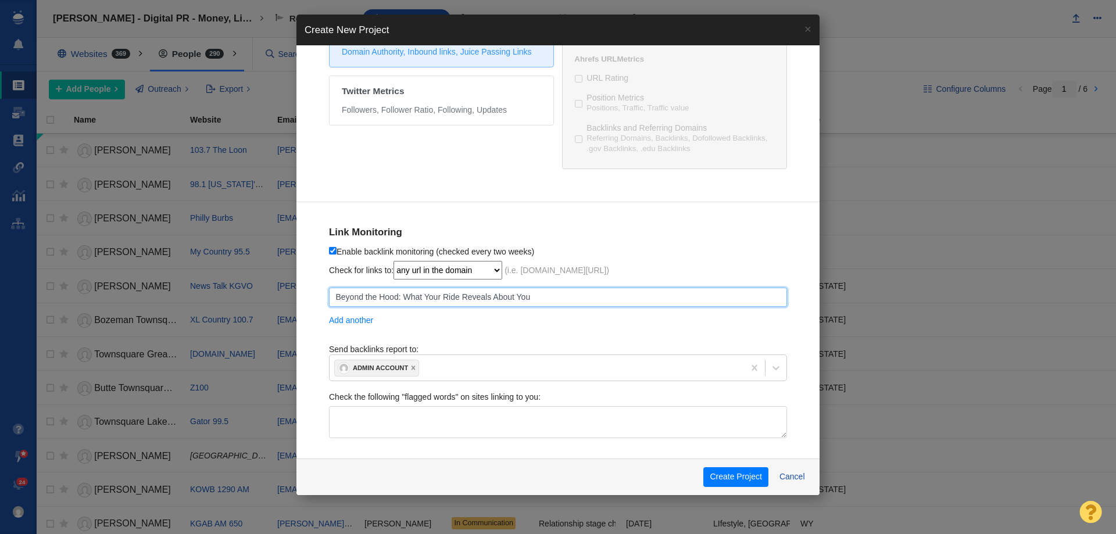
type input "Beyond the Hood: What Your Ride Reveals About You"
click at [530, 296] on input "Beyond the Hood: What Your Ride Reveals About You" at bounding box center [558, 298] width 458 height 20
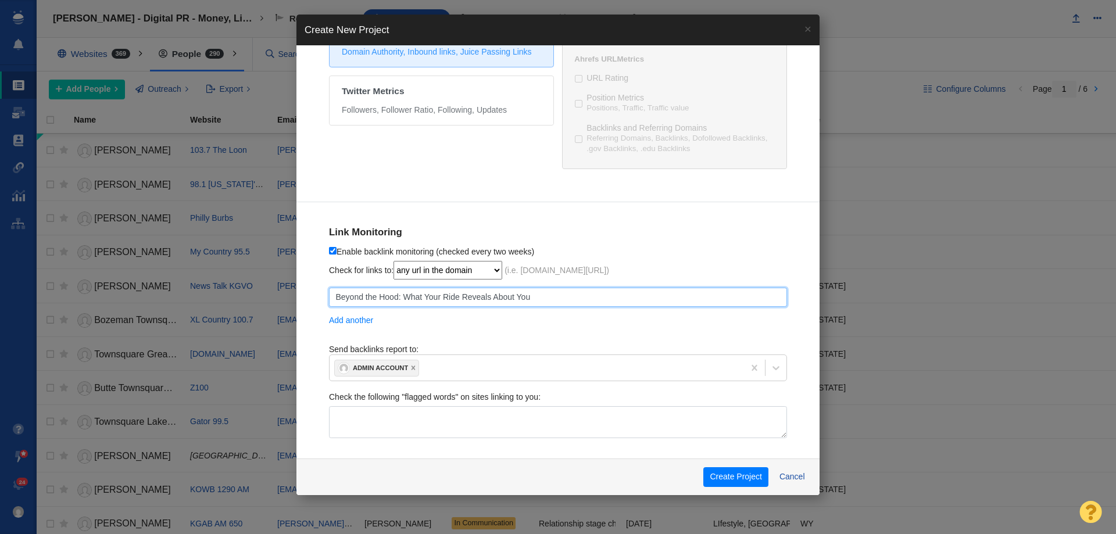
paste input "[URL][DOMAIN_NAME]"
checkbox input "true"
click at [413, 368] on icon at bounding box center [413, 368] width 4 height 4
type input "[URL][DOMAIN_NAME]"
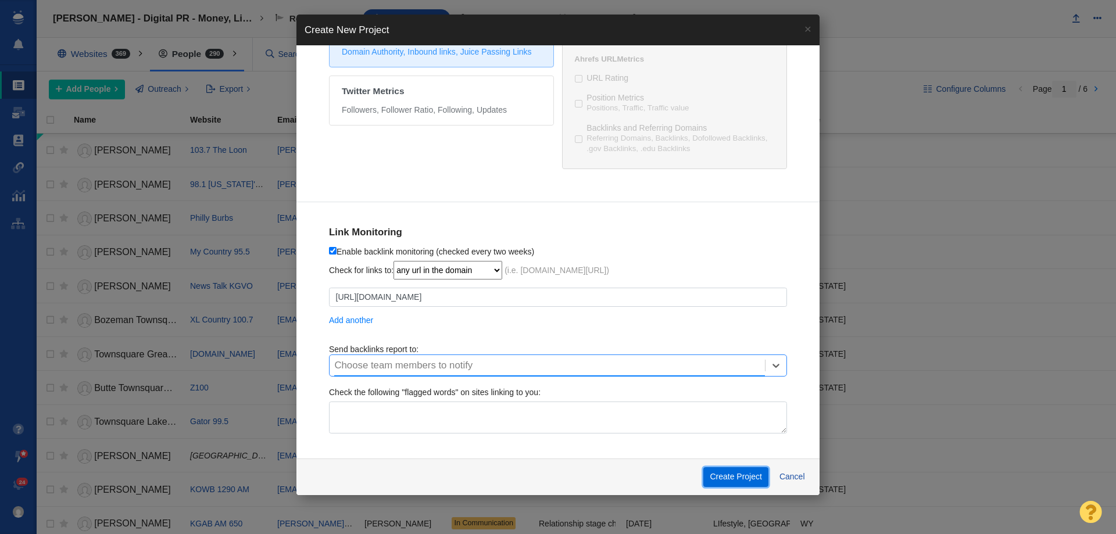
click at [741, 473] on button "Create Project" at bounding box center [735, 477] width 65 height 20
checkbox input "true"
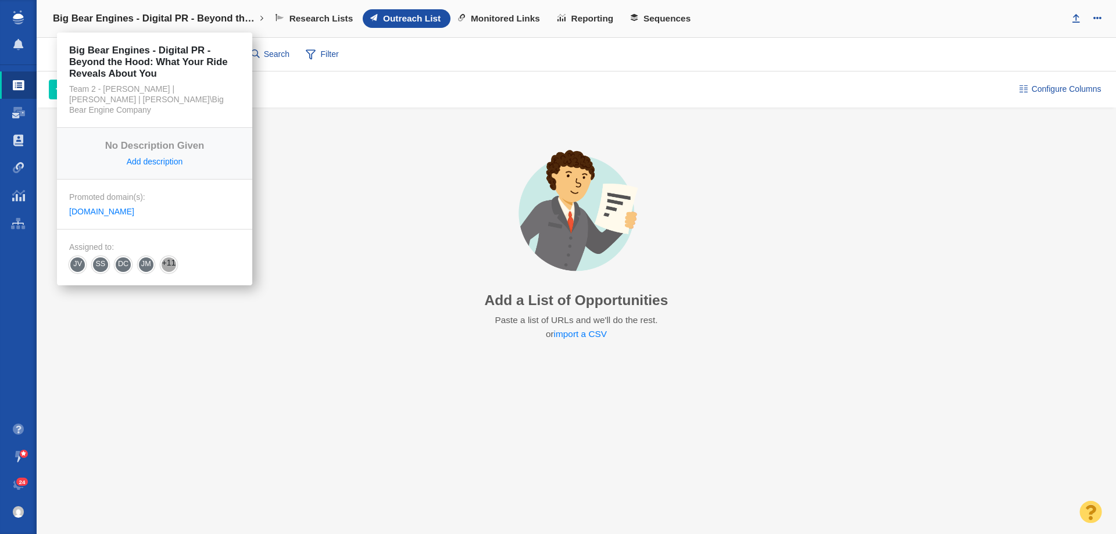
click at [145, 24] on h4 "Big Bear Engines - Digital PR - Beyond the Hood: What Your Ride Reveals About Y…" at bounding box center [154, 19] width 203 height 12
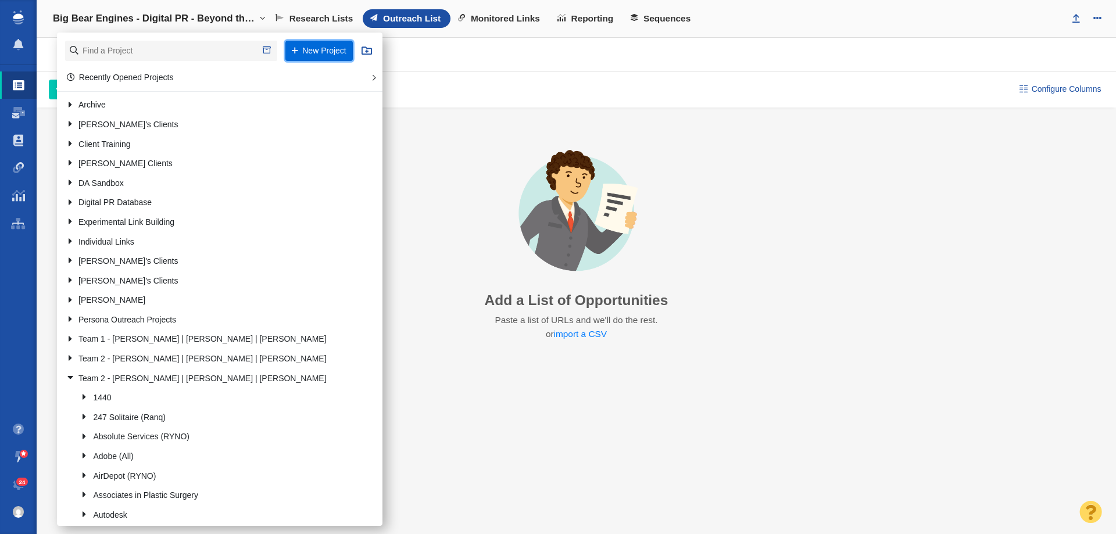
click at [312, 48] on button "New Project" at bounding box center [318, 51] width 67 height 20
select select "DOMAIN"
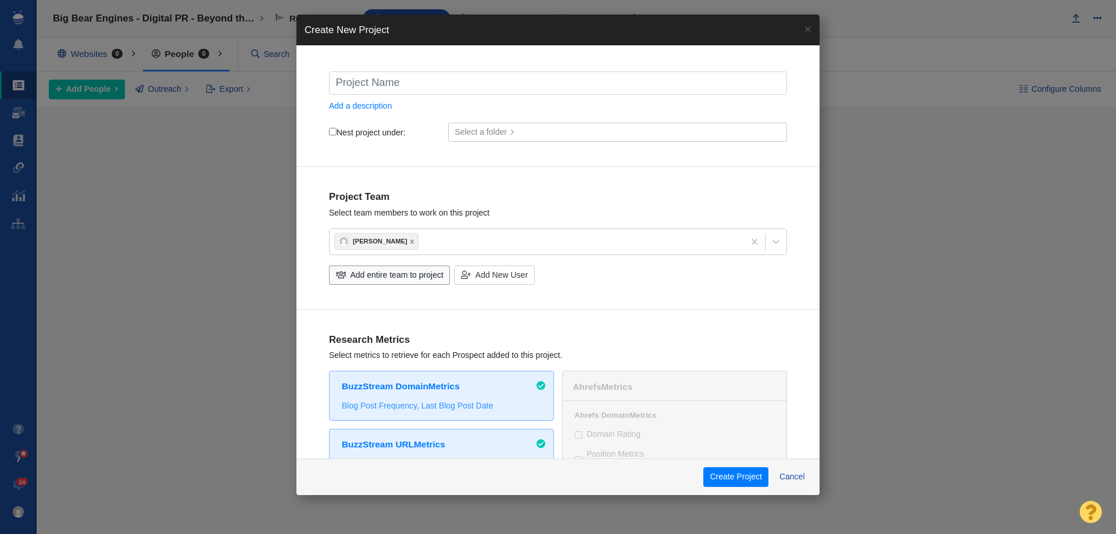
click at [385, 91] on input "text" at bounding box center [558, 83] width 458 height 23
type input "E"
checkbox input "true"
type input "EM"
checkbox input "true"
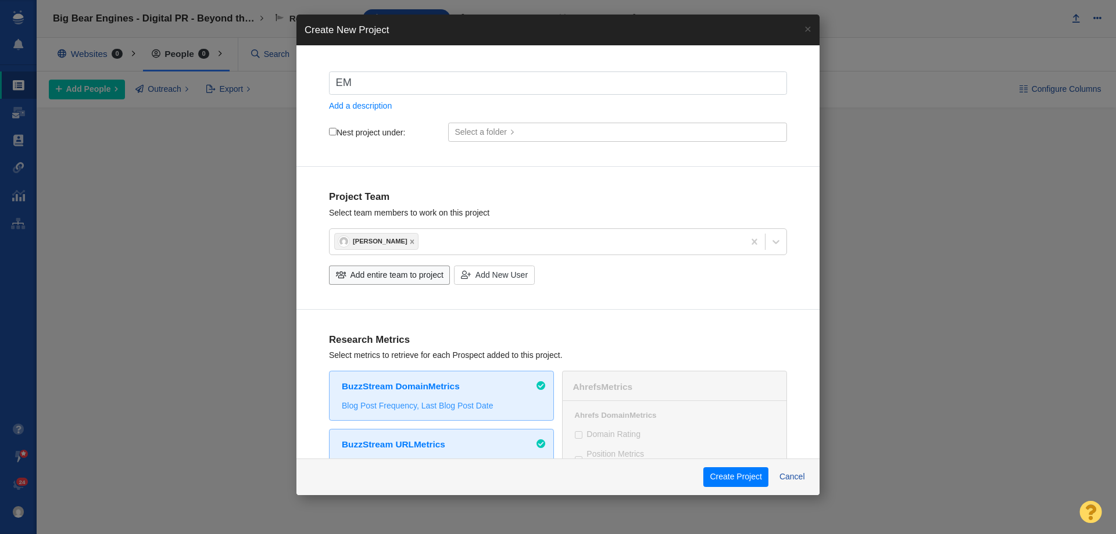
type input "EMC"
checkbox input "true"
type input "EMCI"
checkbox input "true"
type input "EMCI"
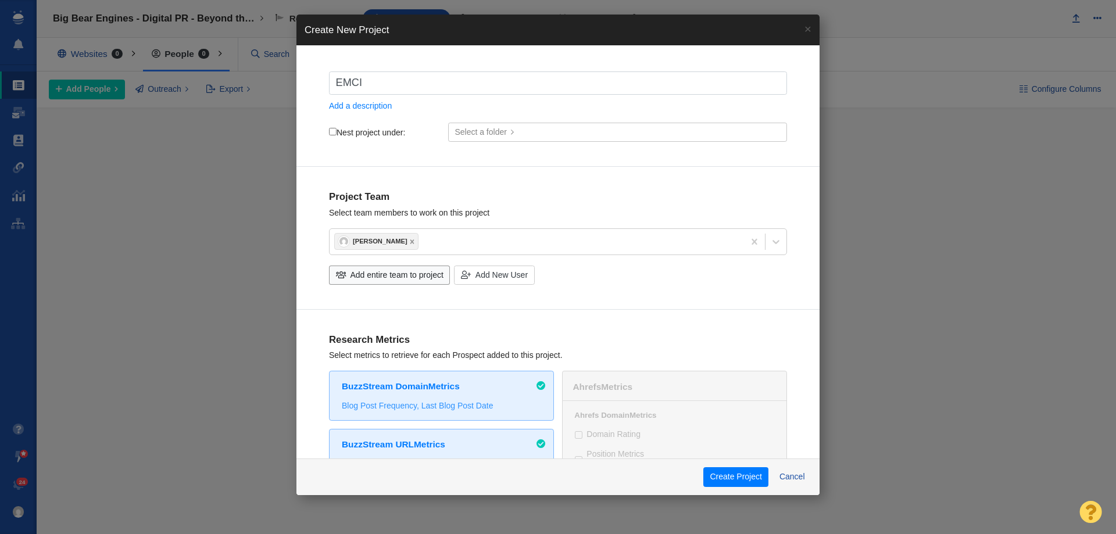
checkbox input "true"
type input "EMCI W"
checkbox input "true"
type input "EMCI Wi"
checkbox input "true"
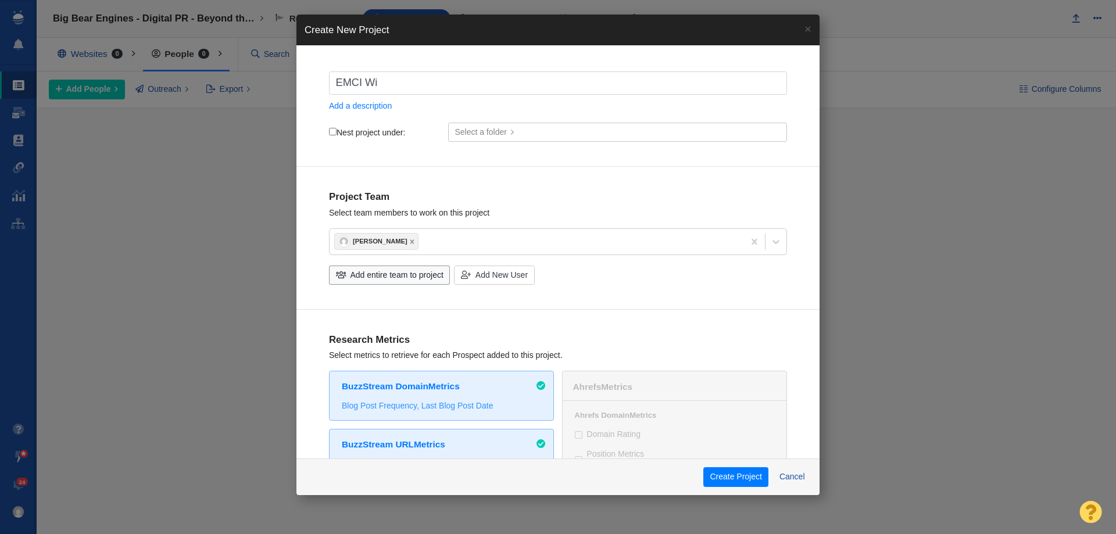
type input "EMCI Wir"
checkbox input "true"
type input "EMCI Wire"
checkbox input "true"
type input "EMCI Wirel"
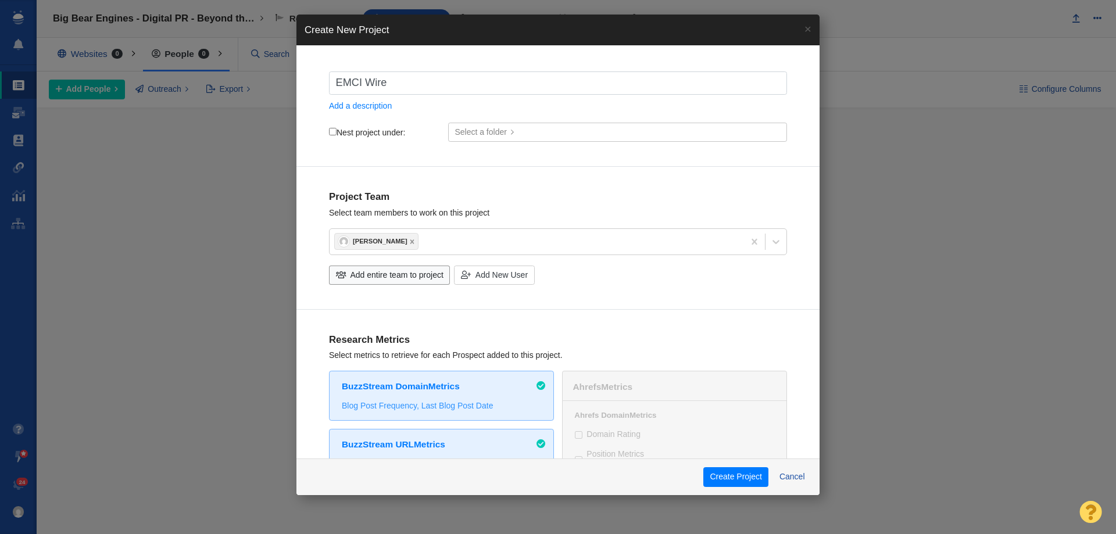
checkbox input "true"
type input "EMCI Wirele"
checkbox input "true"
type input "EMCI Wireles"
checkbox input "true"
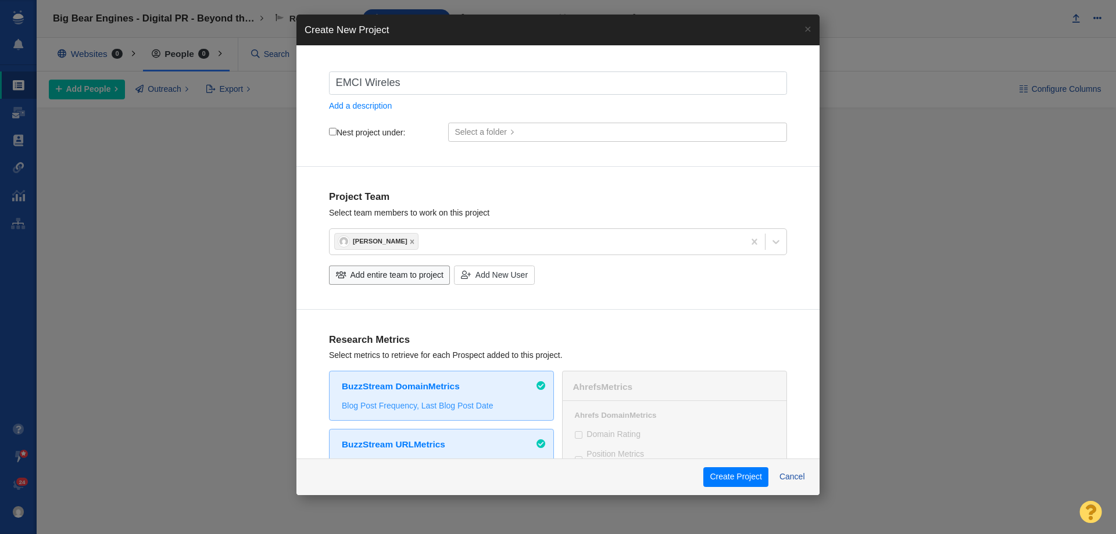
type input "EMCI Wireless"
checkbox input "true"
type input "EMCI Wireless"
checkbox input "true"
type input "EMCI Wireless -"
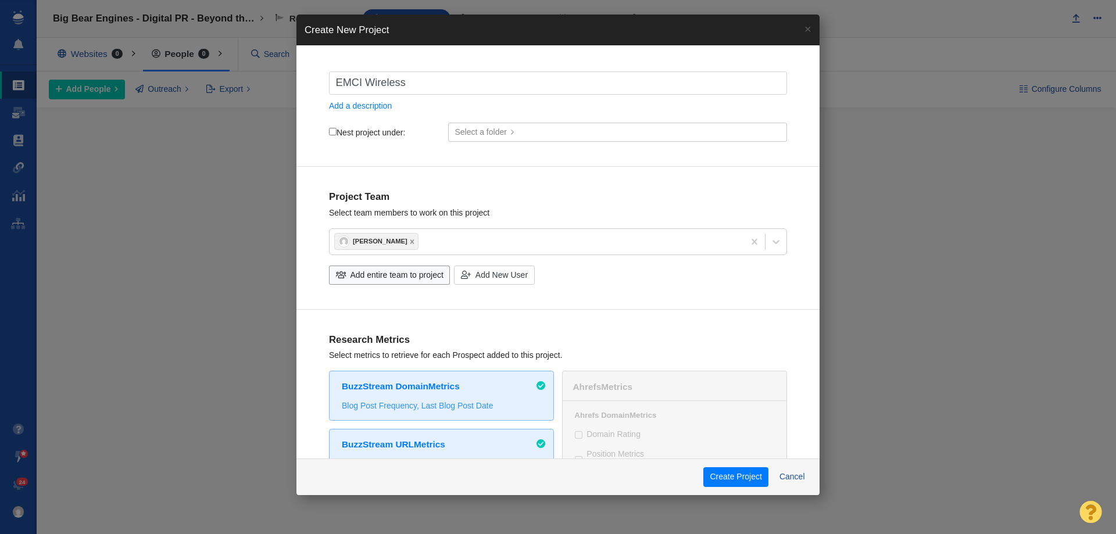
checkbox input "true"
type input "EMCI Wireless -"
checkbox input "true"
type input "EMCI Wireless - D"
checkbox input "true"
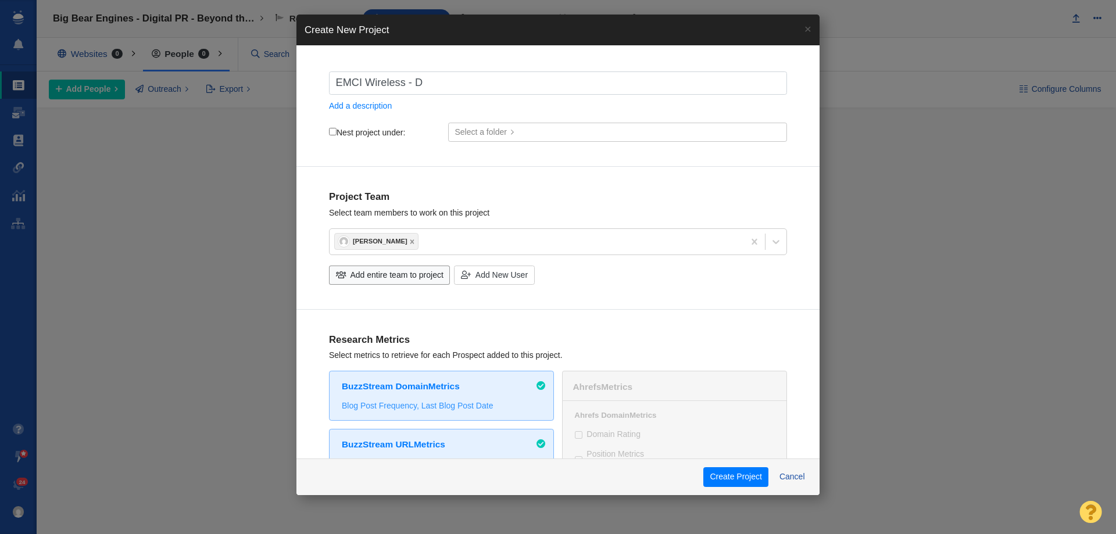
type input "EMCI Wireless - Di"
checkbox input "true"
type input "EMCI Wireless - Dig"
checkbox input "true"
type input "EMCI Wireless - Digi"
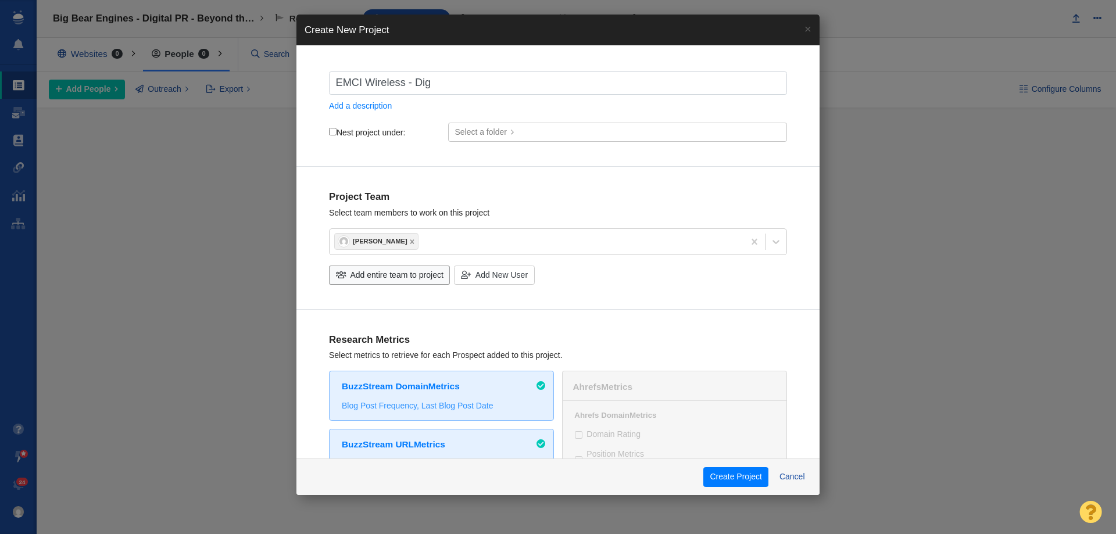
checkbox input "true"
type input "EMCI Wireless - Digit"
checkbox input "true"
type input "EMCI Wireless - Digita"
checkbox input "true"
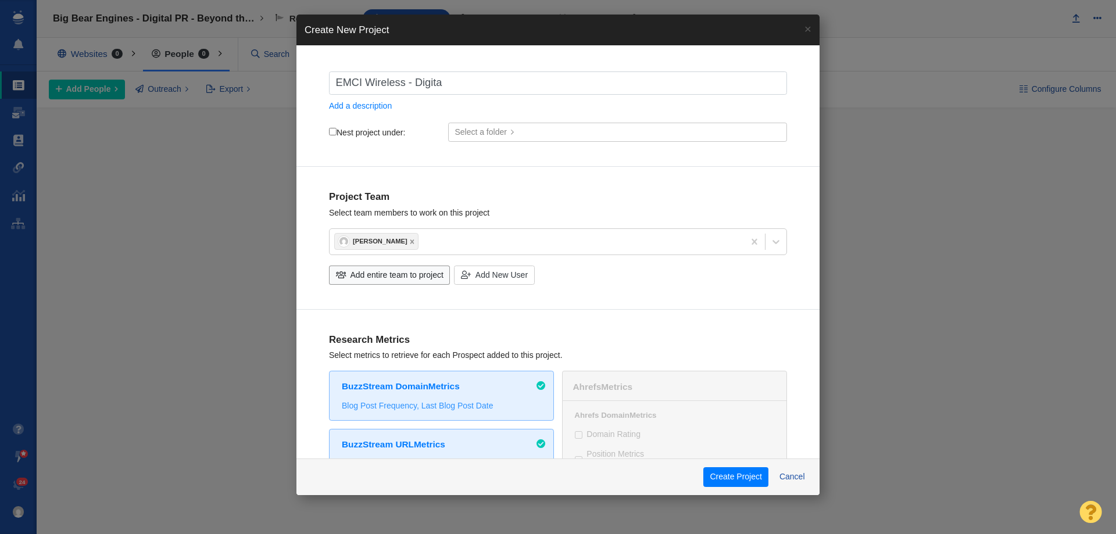
type input "EMCI Wireless - Digital"
checkbox input "true"
type input "EMCI Wireless - Digital"
checkbox input "true"
type input "EMCI Wireless - Digital P"
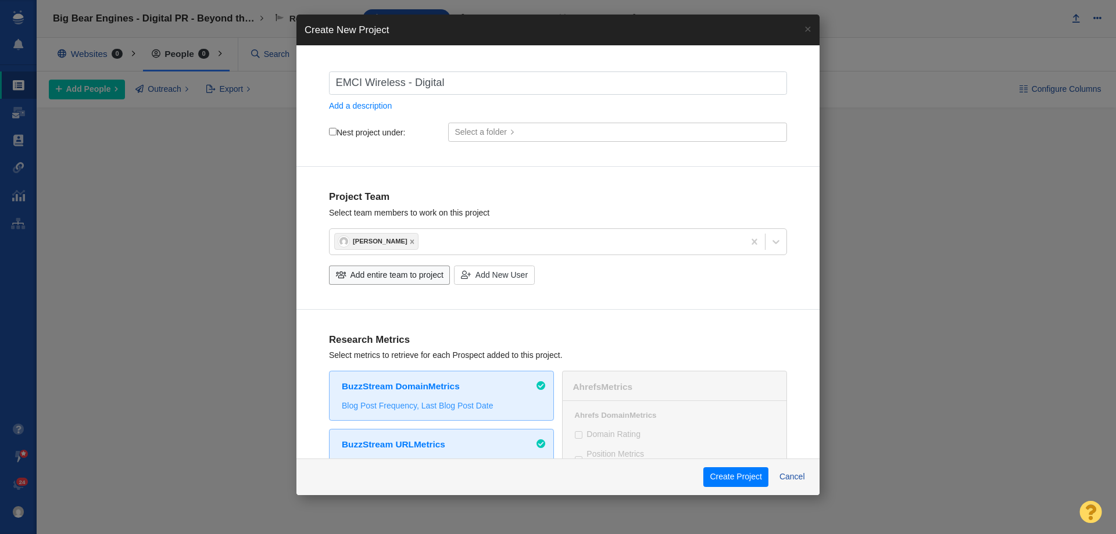
checkbox input "true"
type input "EMCI Wireless - Digital PR"
checkbox input "true"
type input "EMCI Wireless - Digital PR"
checkbox input "true"
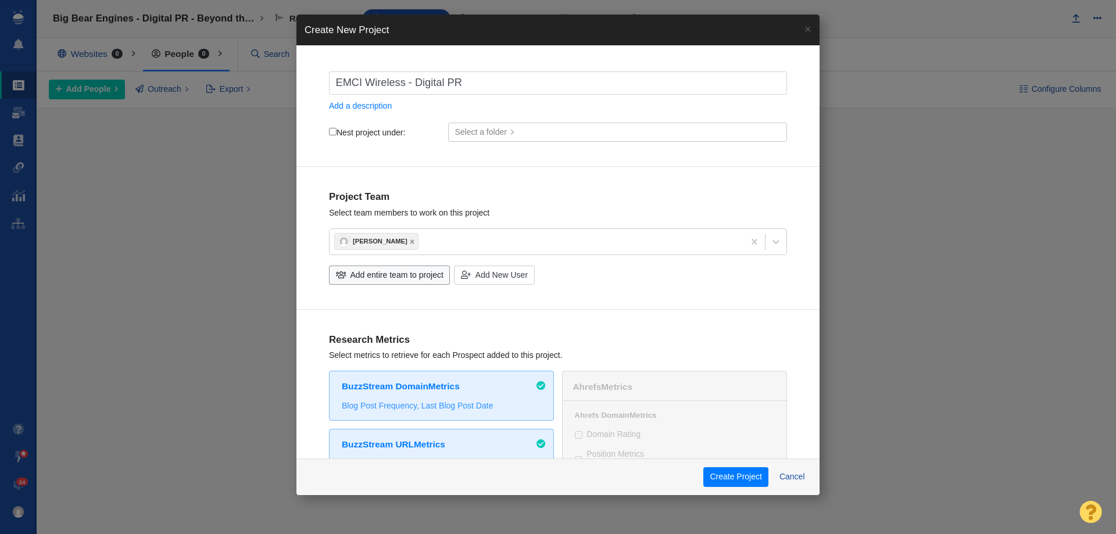
type input "EMCI Wireless - Digital PR 0"
checkbox input "true"
type input "EMCI Wireless - Digital PR 0"
checkbox input "true"
type input "EMCI Wireless - Digital PR 0"
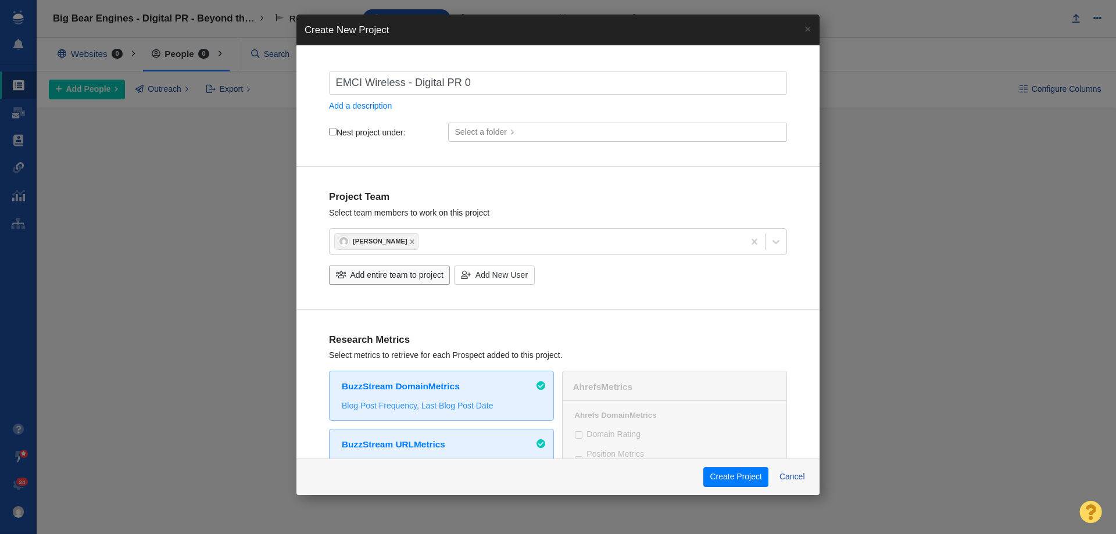
checkbox input "true"
type input "EMCI Wireless - Digital PR"
checkbox input "true"
type input "EMCI Wireless - Digital PR 0"
checkbox input "true"
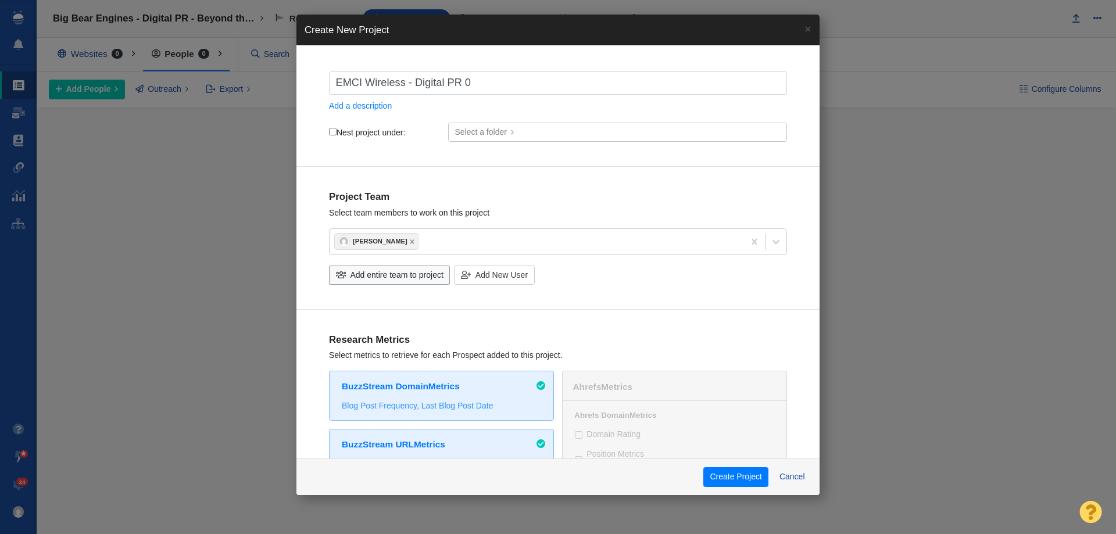
type input "EMCI Wireless - Digital PR 0"
checkbox input "true"
type input "EMCI Wireless - Digital PR 0"
checkbox input "true"
type input "EMCI Wireless - Digital PR"
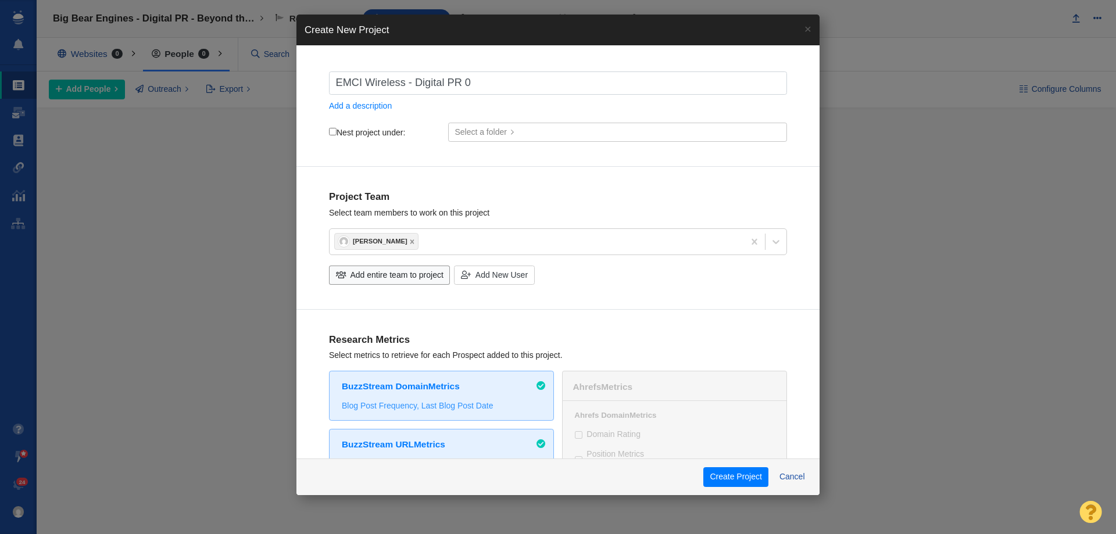
checkbox input "true"
type input "EMCI Wireless - Digital PR -"
checkbox input "true"
type input "EMCI Wireless - Digital PR -"
checkbox input "true"
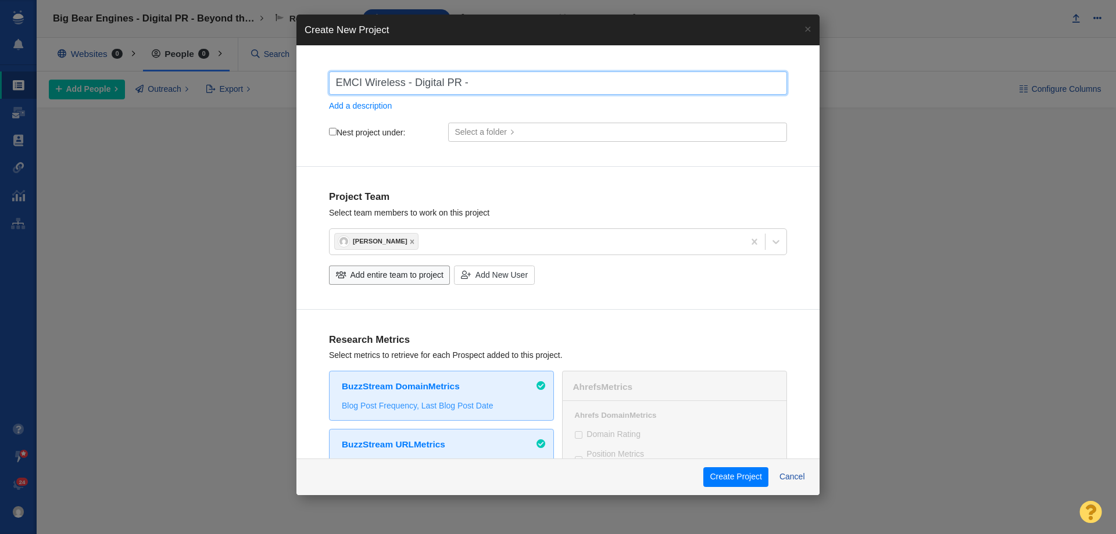
click at [523, 84] on input "EMCI Wireless - Digital PR -" at bounding box center [558, 83] width 458 height 23
type input "EMCI Wireless - Digital PR - F"
checkbox input "true"
type input "EMCI Wireless - Digital PR - Fl"
checkbox input "true"
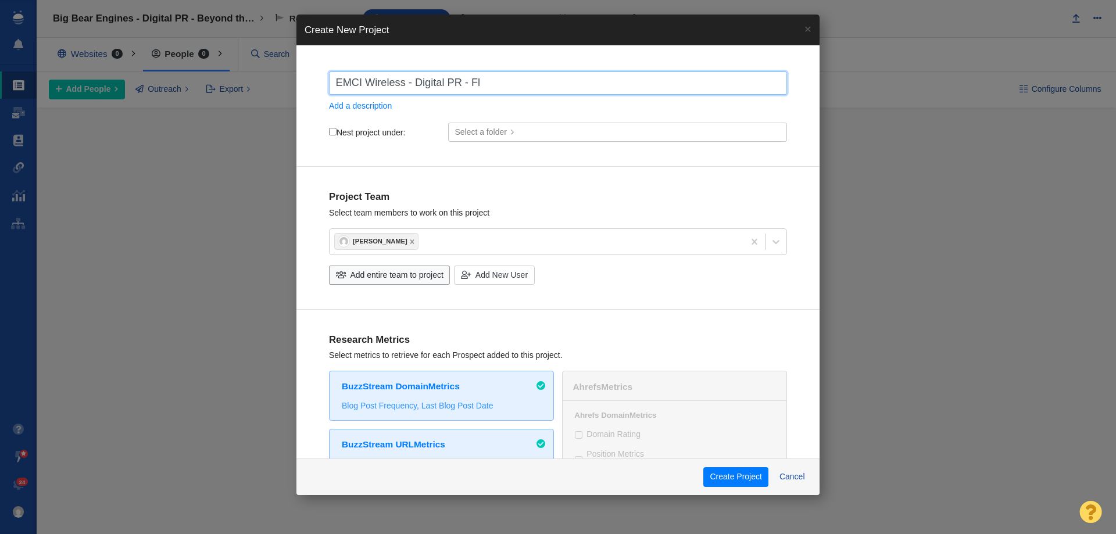
type input "EMCI Wireless - Digital PR - Flo"
checkbox input "true"
type input "EMCI Wireless - Digital PR - Flor"
checkbox input "true"
type input "EMCI Wireless - Digital PR - Flori"
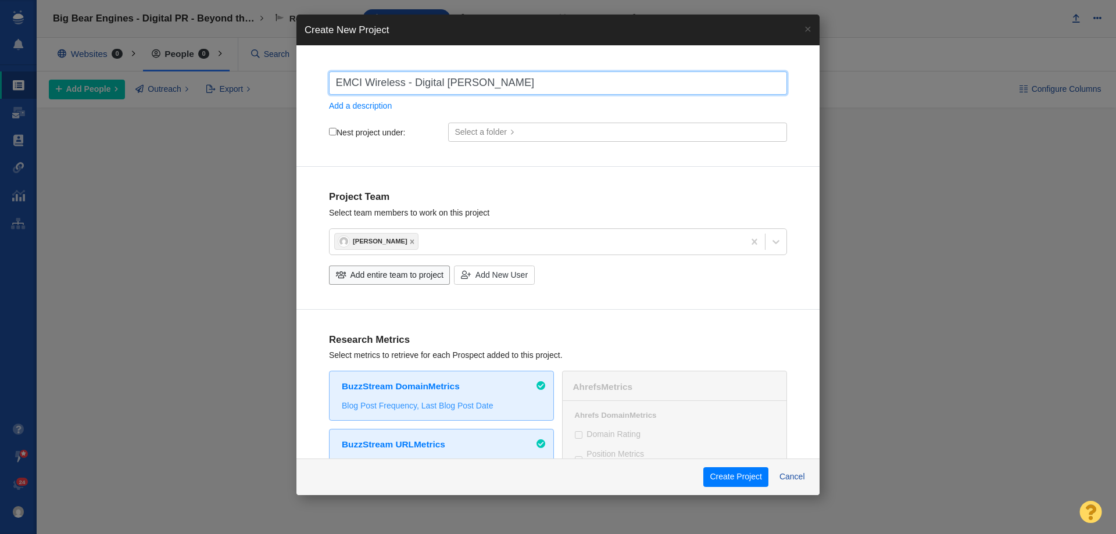
checkbox input "true"
type input "EMCI Wireless - Digital PR - Florid"
checkbox input "true"
type input "EMCI Wireless - Digital PR - Florida"
checkbox input "true"
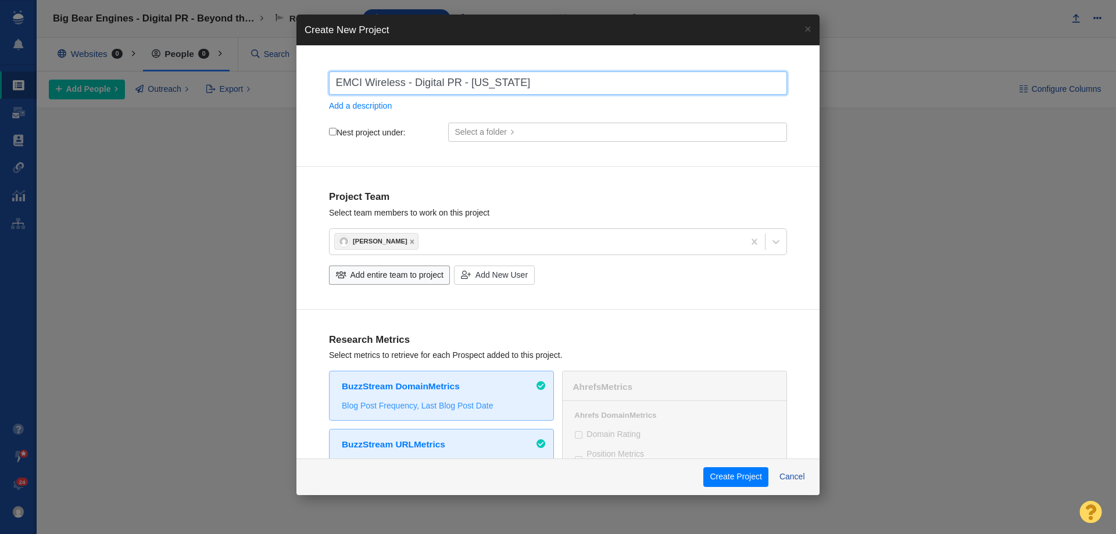
type input "EMCI Wireless - Digital PR - Florida"
checkbox input "true"
type input "EMCI Wireless - Digital PR - Florida S"
checkbox input "true"
type input "EMCI Wireless - Digital PR - Florida St"
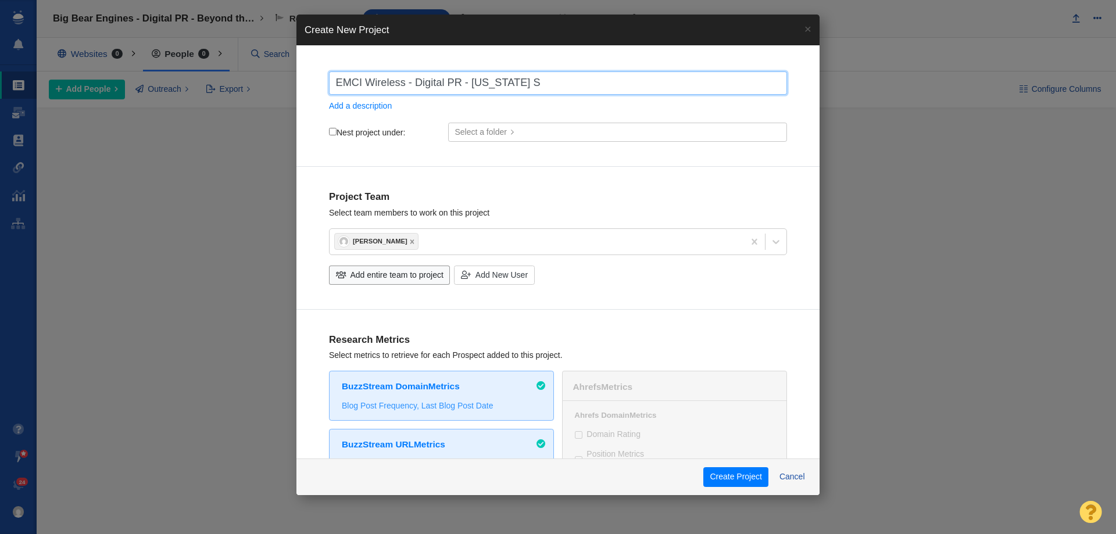
checkbox input "true"
type input "EMCI Wireless - Digital PR - Florida Stu"
checkbox input "true"
type input "EMCI Wireless - Digital PR - Florida Stud"
checkbox input "true"
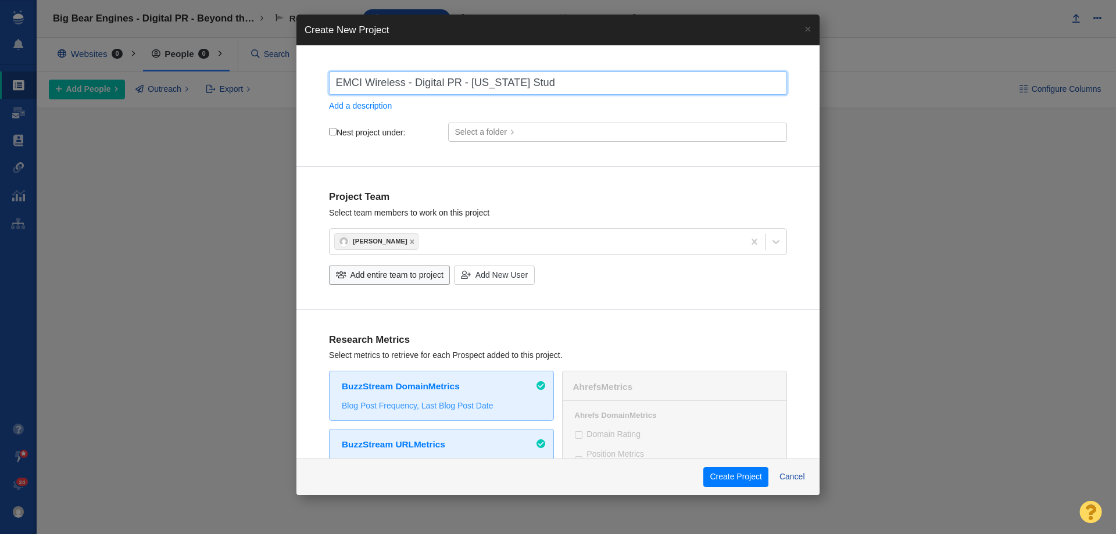
type input "EMCI Wireless - Digital PR - Florida Study"
checkbox input "true"
type input "EMCI Wireless - Digital PR - Florida Study:"
checkbox input "true"
type input "EMCI Wireless - Digital PR - Florida Study:"
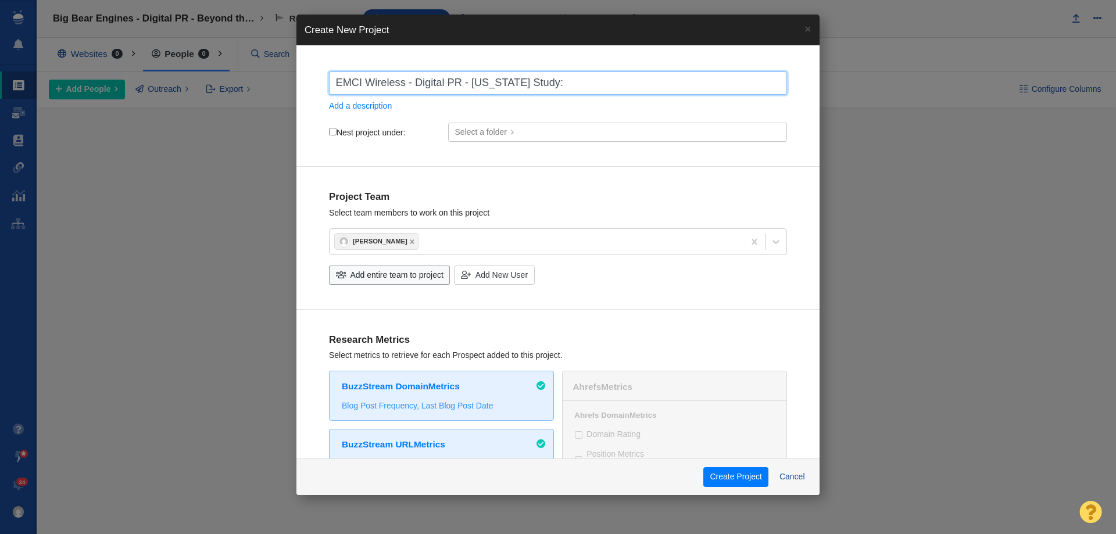
checkbox input "true"
type input "EMCI Wireless - Digital PR - Florida Study:"
checkbox input "true"
type input "EMCI Wireless - Digital PR - Florida Study: S"
checkbox input "true"
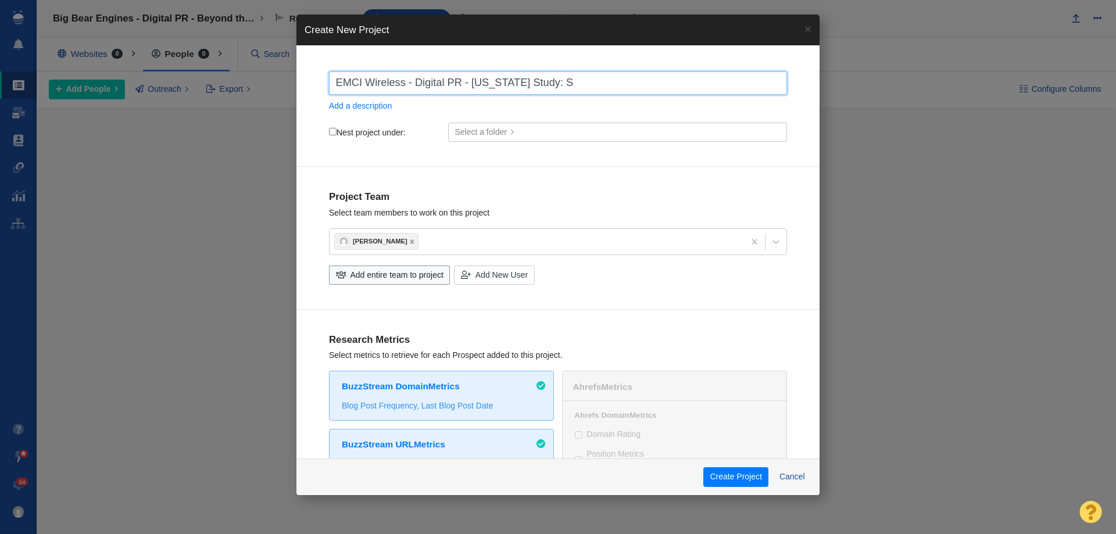
type input "EMCI Wireless - Digital PR - Florida Study: Sm"
checkbox input "true"
type input "EMCI Wireless - Digital PR - Florida Study: Sma"
checkbox input "true"
type input "EMCI Wireless - Digital PR - Florida Study: Smar"
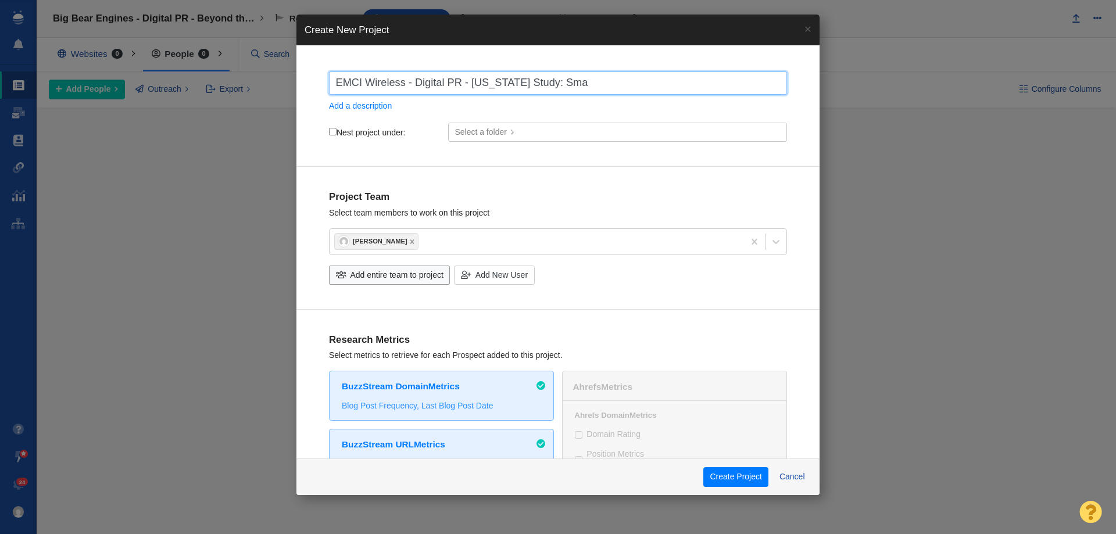
checkbox input "true"
type input "EMCI Wireless - Digital PR - Florida Study: Smart"
checkbox input "true"
type input "EMCI Wireless - Digital PR - Florida Study: Smart"
checkbox input "true"
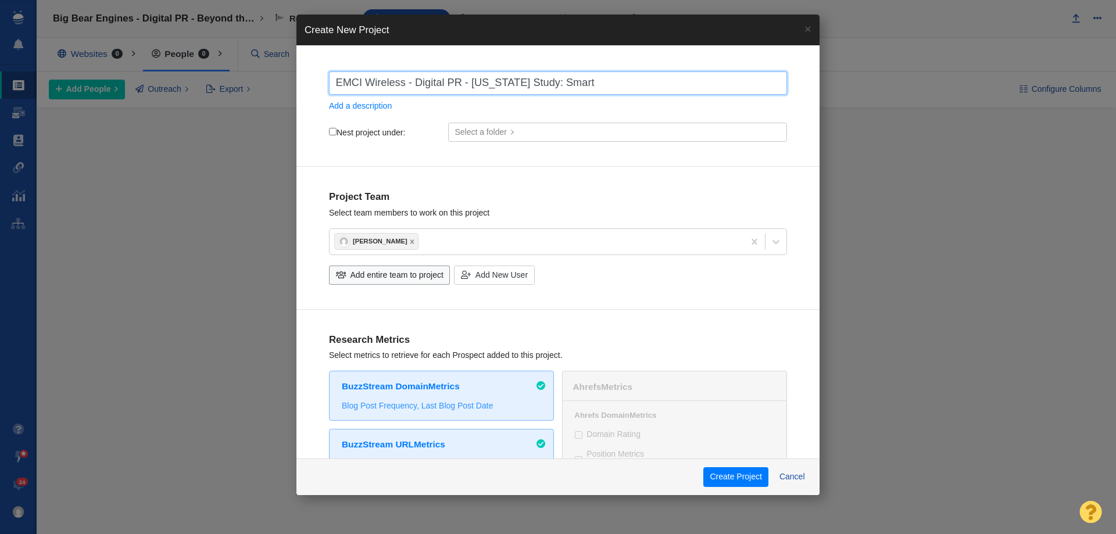
type input "EMCI Wireless - Digital PR - Florida Study: Smart S"
checkbox input "true"
type input "EMCI Wireless - Digital PR - Florida Study: Smart Su"
checkbox input "true"
type input "EMCI Wireless - Digital PR - Florida Study: Smart Sur"
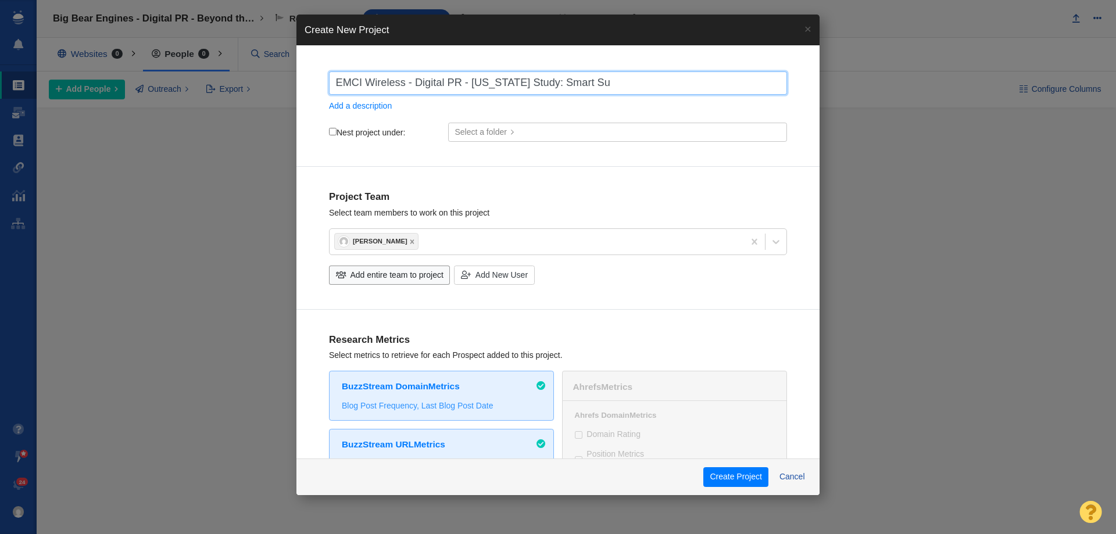
checkbox input "true"
type input "EMCI Wireless - Digital PR - Florida Study: Smart Surv"
checkbox input "true"
type input "EMCI Wireless - Digital PR - Florida Study: Smart Surve"
checkbox input "true"
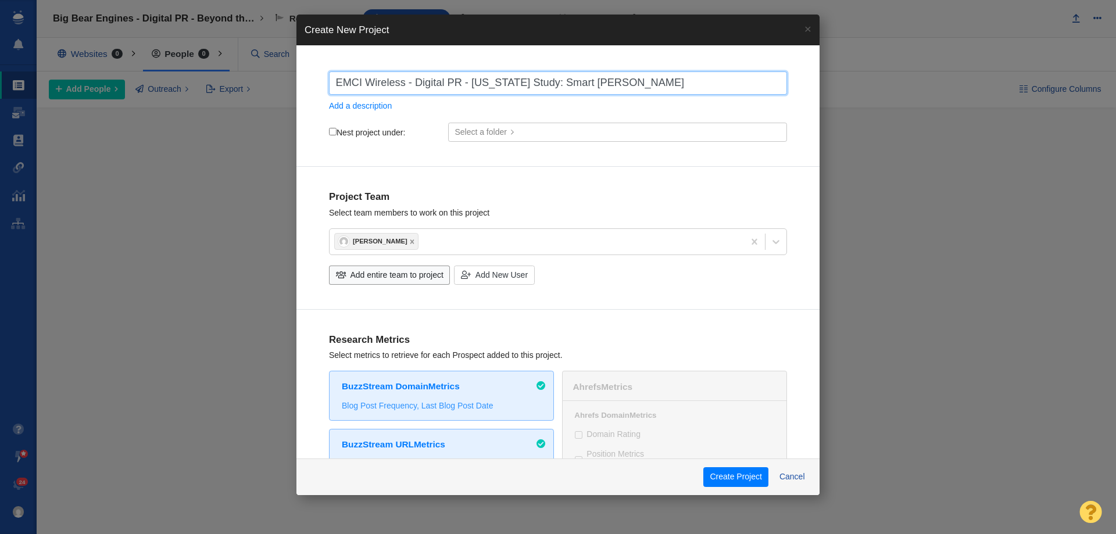
type input "EMCI Wireless - Digital PR - Florida Study: Smart Survel"
checkbox input "true"
type input "EMCI Wireless - Digital PR - Florida Study: Smart Surve"
checkbox input "true"
type input "EMCI Wireless - Digital PR - Florida Study: Smart Survei"
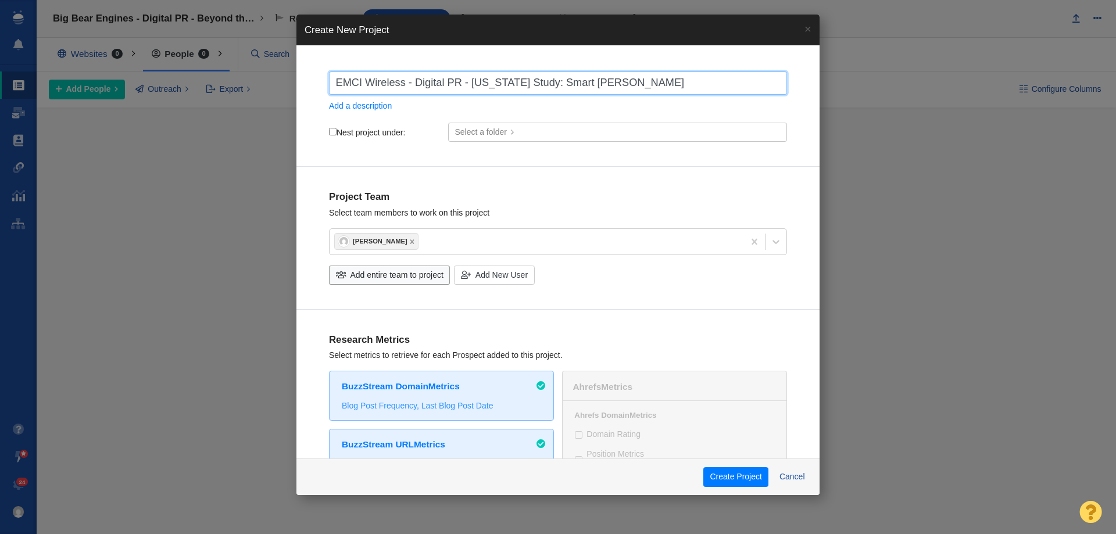
checkbox input "true"
type input "EMCI Wireless - Digital PR - Florida Study: Smart Surveil"
checkbox input "true"
type input "EMCI Wireless - Digital PR - Florida Study: Smart Surveill"
checkbox input "true"
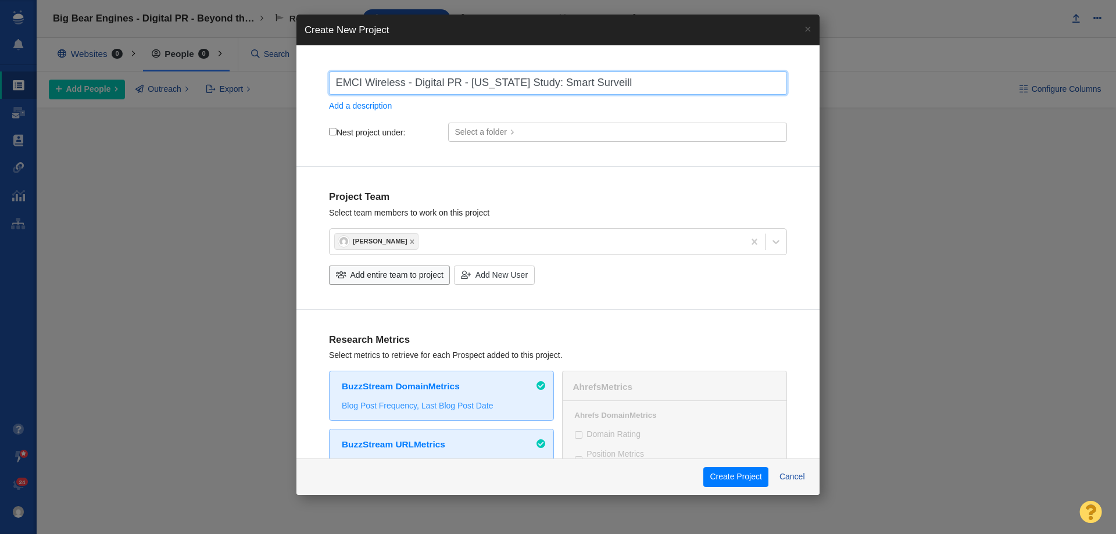
type input "EMCI Wireless - Digital PR - Florida Study: Smart Surveilla"
checkbox input "true"
type input "EMCI Wireless - Digital PR - Florida Study: Smart Surveillan"
checkbox input "true"
type input "EMCI Wireless - Digital PR - Florida Study: Smart Surveillanc"
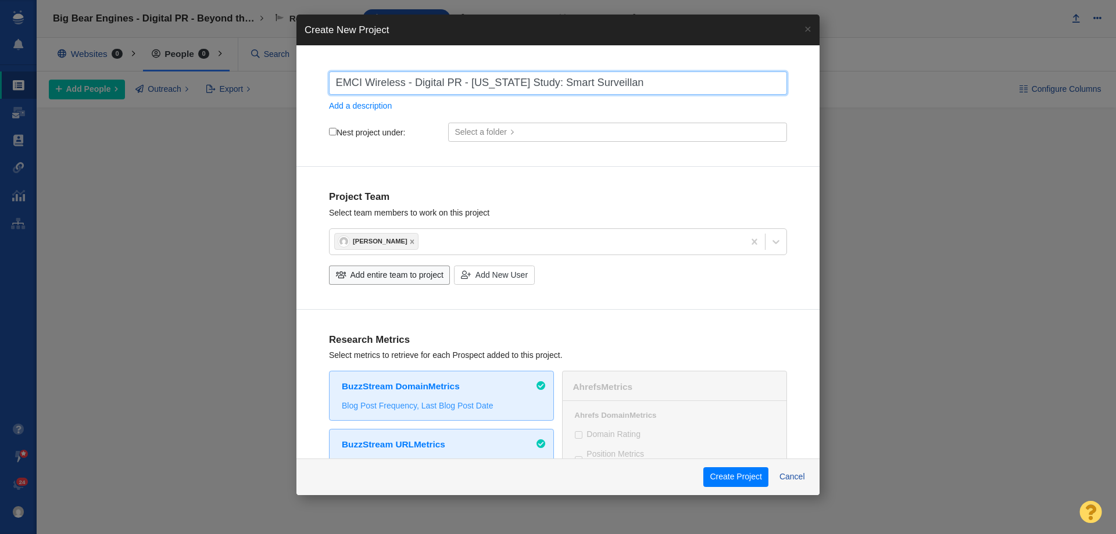
checkbox input "true"
type input "EMCI Wireless - Digital PR - Florida Study: Smart Surveillance"
checkbox input "true"
type input "EMCI Wireless - Digital PR - Florida Study: Smart Surveillance"
checkbox input "true"
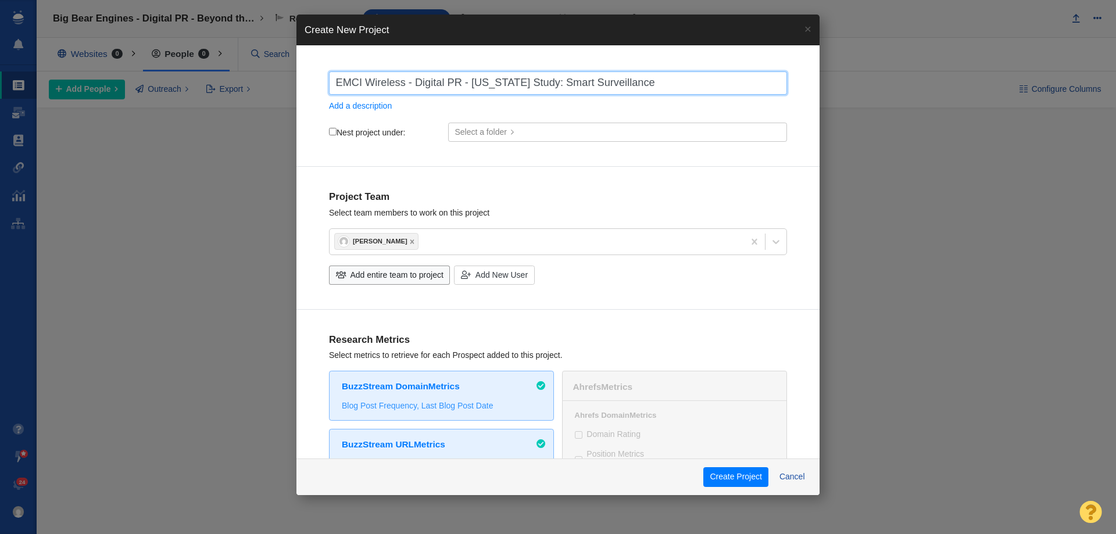
click at [674, 83] on input "EMCI Wireless - Digital PR - Florida Study: Smart Surveillance" at bounding box center [558, 83] width 458 height 23
type input "EMCI Wireless - Digital PR - Florida Study: Smart Surveillance a"
checkbox input "true"
type input "EMCI Wireless - Digital PR - Florida Study: Smart Surveillance an"
checkbox input "true"
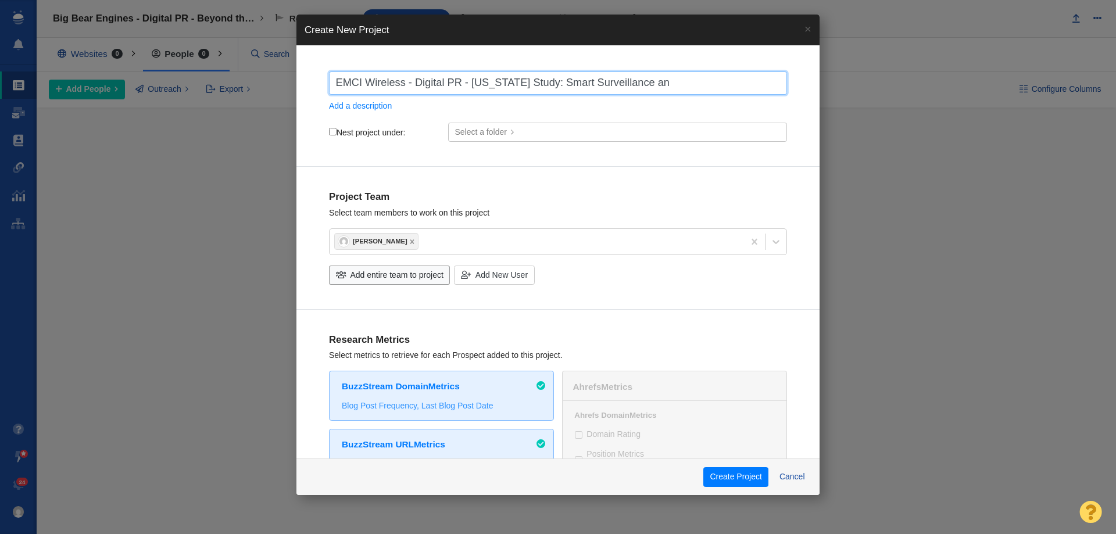
type input "EMCI Wireless - Digital PR - Florida Study: Smart Surveillance and"
checkbox input "true"
type input "EMCI Wireless - Digital PR - Florida Study: Smart Surveillance and"
checkbox input "true"
type input "EMCI Wireless - Digital PR - Florida Study: Smart Surveillance and O"
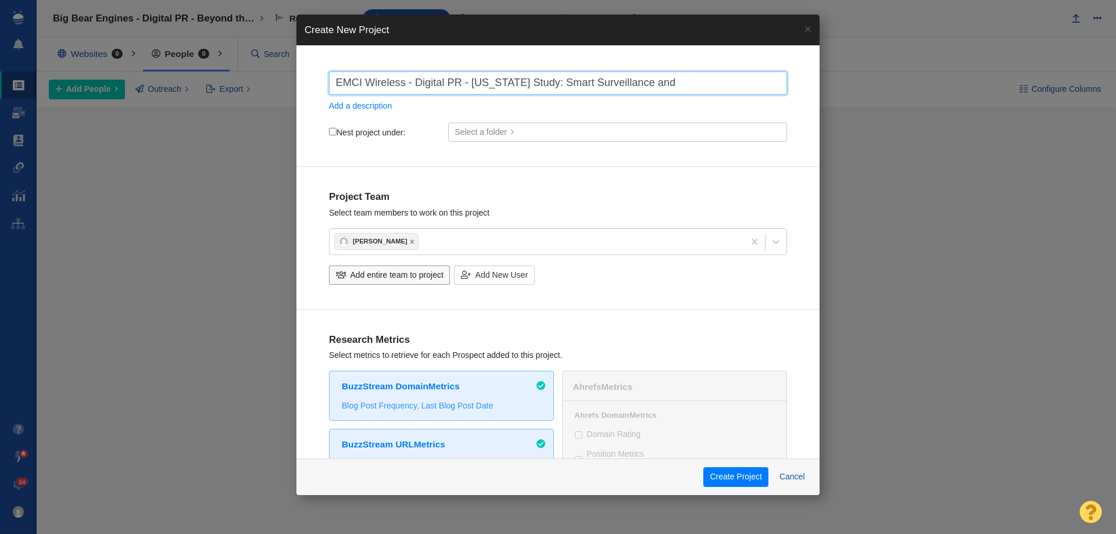
checkbox input "true"
type input "EMCI Wireless - Digital PR - Florida Study: Smart Surveillance and OV"
checkbox input "true"
type input "EMCI Wireless - Digital PR - Florida Study: Smart Surveillance and OVe"
checkbox input "true"
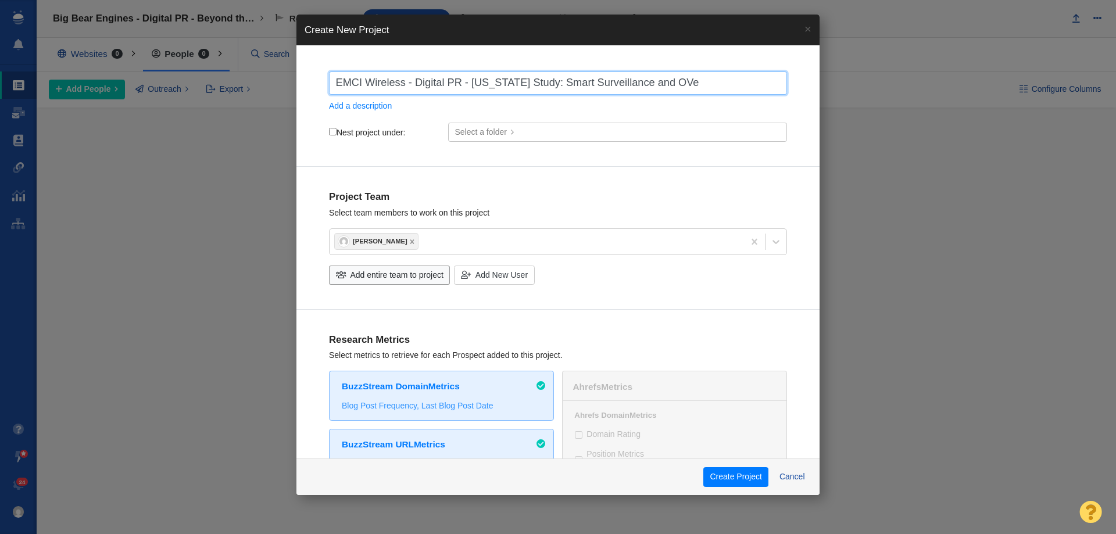
type input "EMCI Wireless - Digital PR - Florida Study: Smart Surveillance and OVer"
checkbox input "true"
type input "EMCI Wireless - Digital PR - Florida Study: Smart Surveillance and OVers"
checkbox input "true"
type input "EMCI Wireless - Digital PR - Florida Study: Smart Surveillance and OVersi"
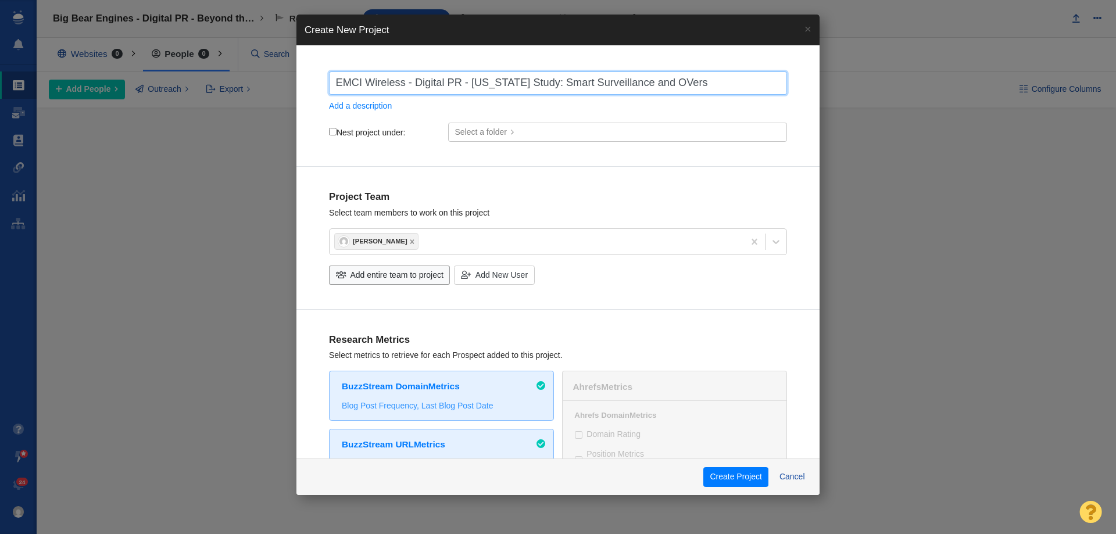
checkbox input "true"
type input "EMCI Wireless - Digital PR - Florida Study: Smart Surveillance and OVersih"
checkbox input "true"
type input "EMCI Wireless - Digital PR - Florida Study: Smart Surveillance and OVersi"
checkbox input "true"
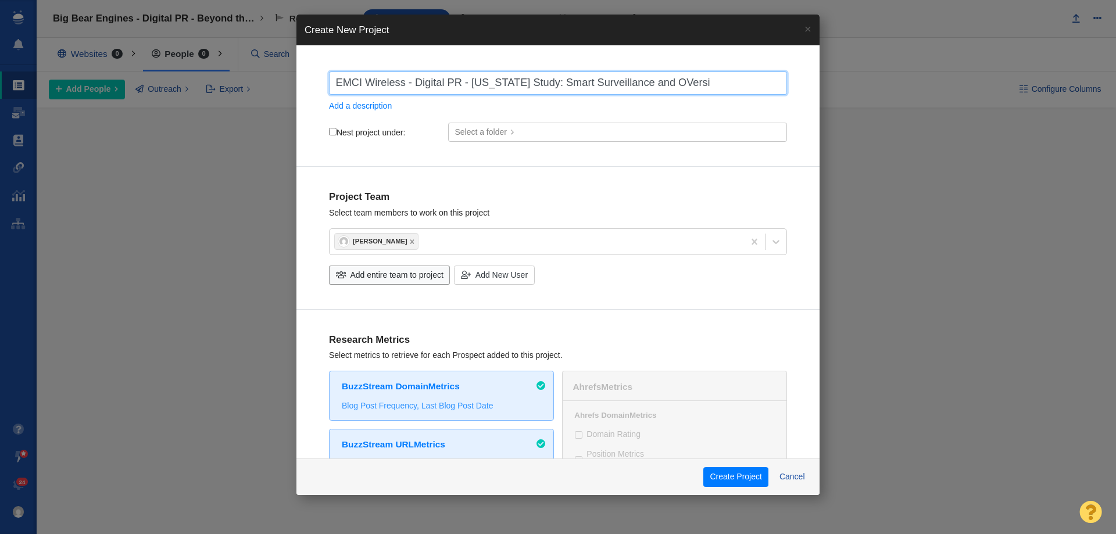
type input "EMCI Wireless - Digital PR - Florida Study: Smart Surveillance and OVers"
checkbox input "true"
type input "EMCI Wireless - Digital PR - Florida Study: Smart Surveillance and OVer"
checkbox input "true"
type input "EMCI Wireless - Digital PR - Florida Study: Smart Surveillance and OVe"
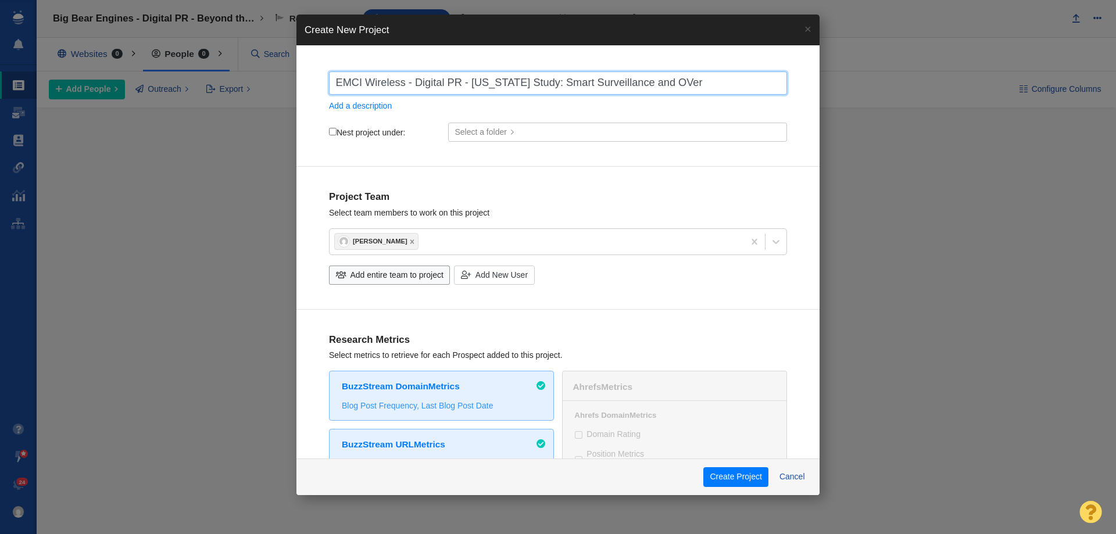
checkbox input "true"
type input "EMCI Wireless - Digital PR - Florida Study: Smart Surveillance and OV"
checkbox input "true"
type input "EMCI Wireless - Digital PR - Florida Study: Smart Surveillance and O"
checkbox input "true"
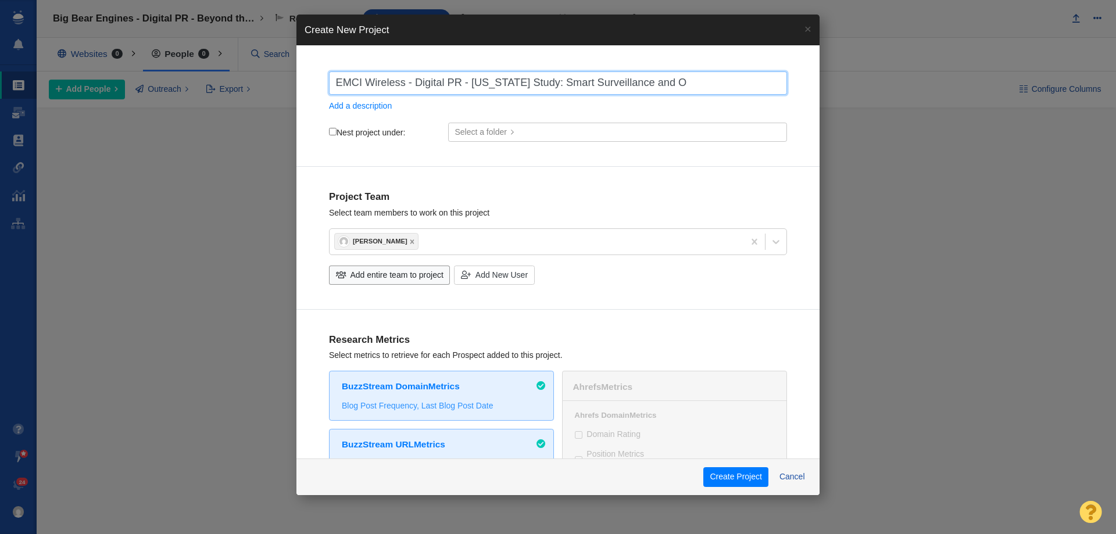
type input "EMCI Wireless - Digital PR - Florida Study: Smart Surveillance and"
checkbox input "true"
type input "EMCI Wireless - Digital PR - Florida Study: Smart Surveillance and"
checkbox input "true"
type input "EMCI Wireless - Digital PR - Florida Study: Smart Surveillance an"
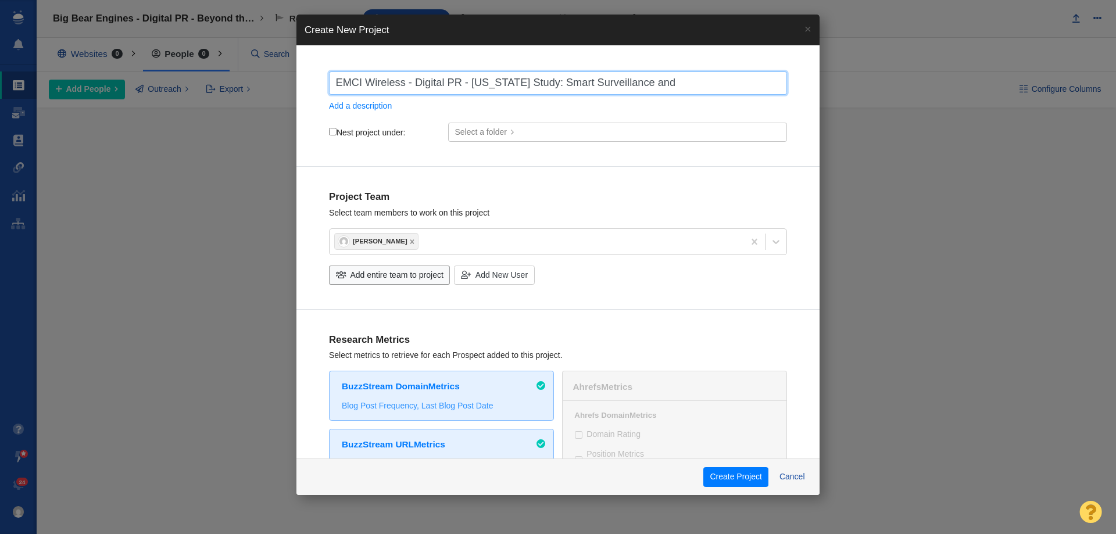
checkbox input "true"
type input "EMCI Wireless - Digital PR - Florida Study: Smart Surveillance a"
checkbox input "true"
type input "EMCI Wireless - Digital PR - Florida Study: Smart Surveillance"
checkbox input "true"
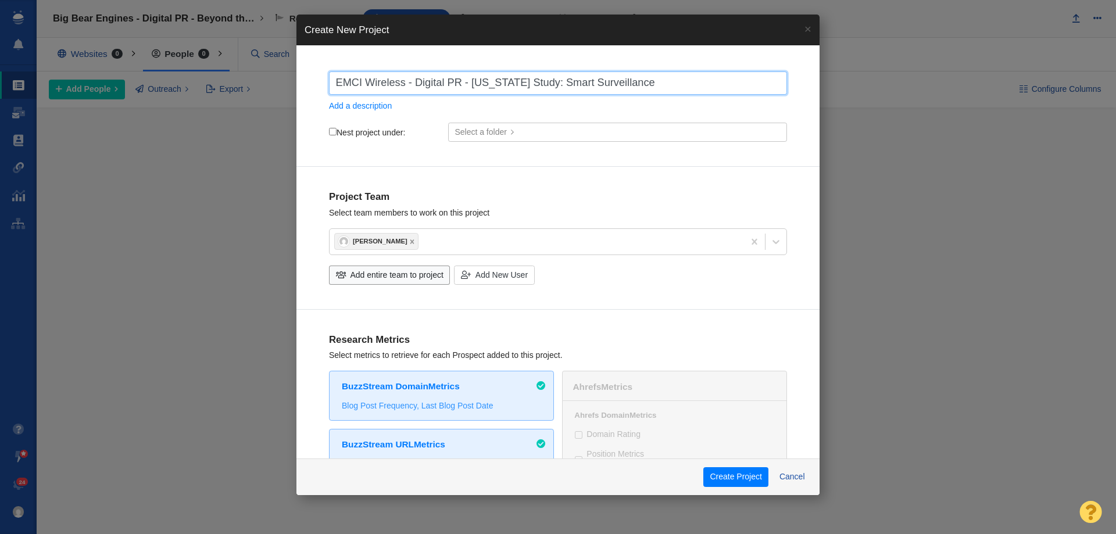
type input "EMCI Wireless - Digital PR - Florida Study: Smart Surveillance"
checkbox input "true"
type input "EMCI Wireless - Digital PR - Florida Study: Smart Surveillance"
click at [335, 137] on label "Nest project under:" at bounding box center [367, 132] width 76 height 10
click at [335, 135] on input "Nest project under:" at bounding box center [333, 132] width 8 height 8
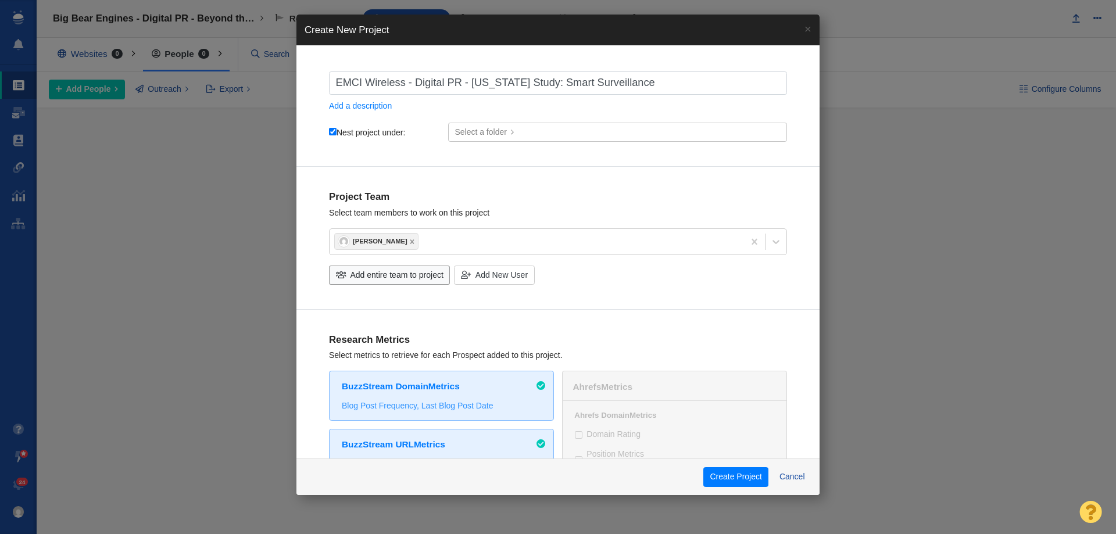
checkbox input "true"
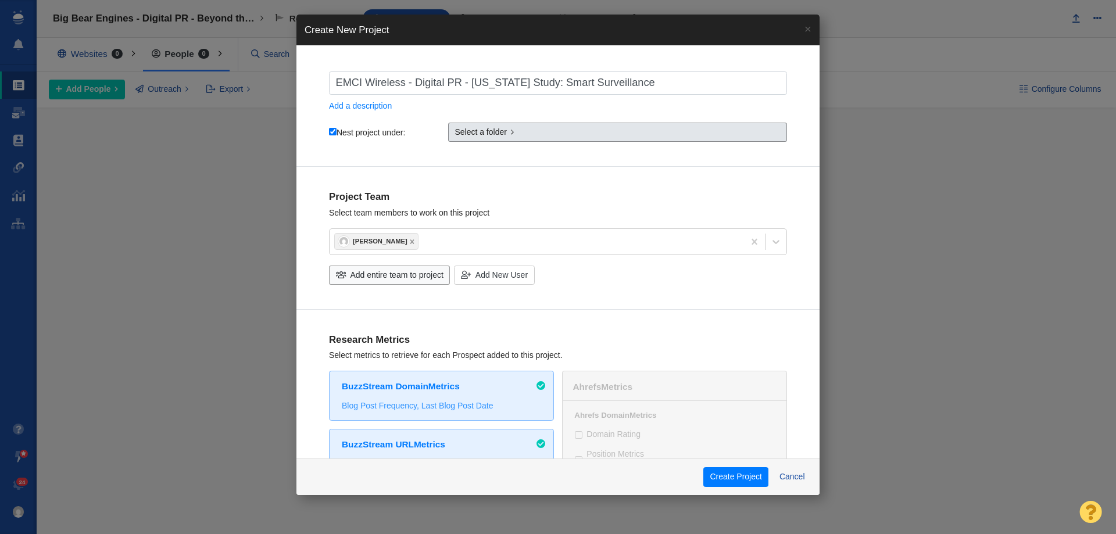
click at [505, 127] on link "Select a folder" at bounding box center [617, 133] width 339 height 20
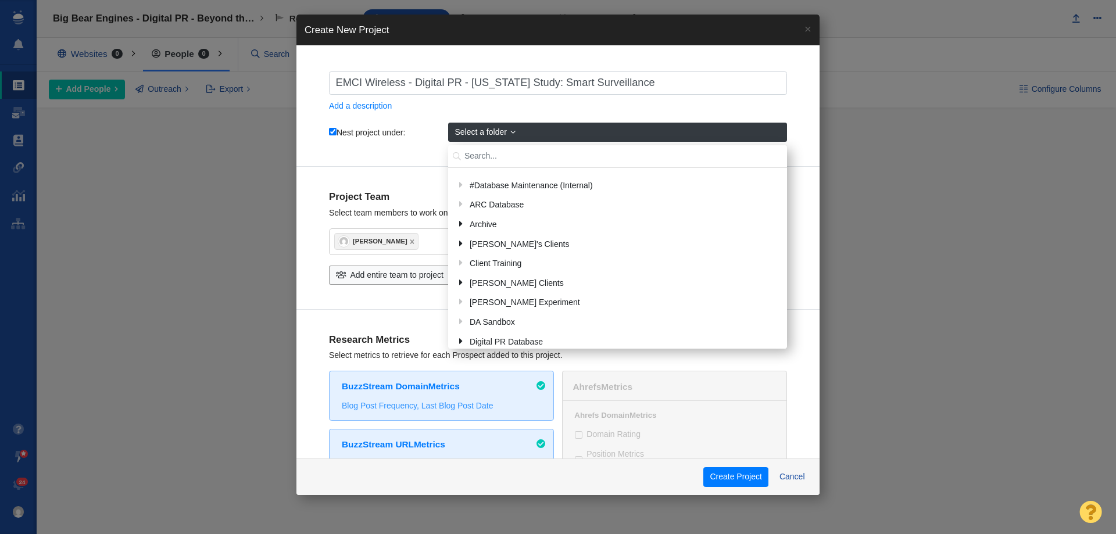
click at [487, 162] on input "text" at bounding box center [617, 156] width 339 height 23
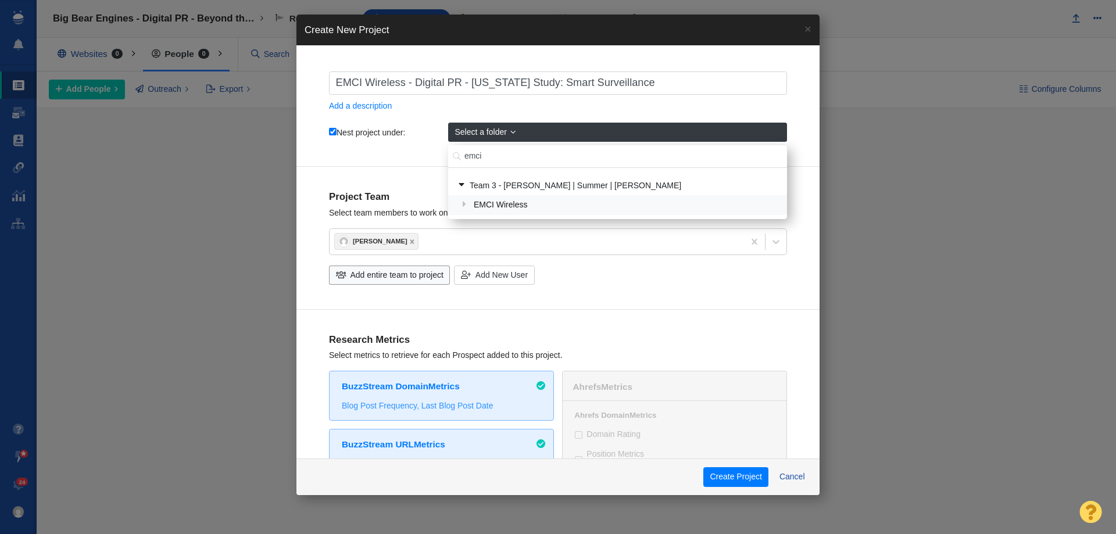
type input "emci"
click at [505, 209] on div "EMCI Wireless" at bounding box center [625, 206] width 311 height 18
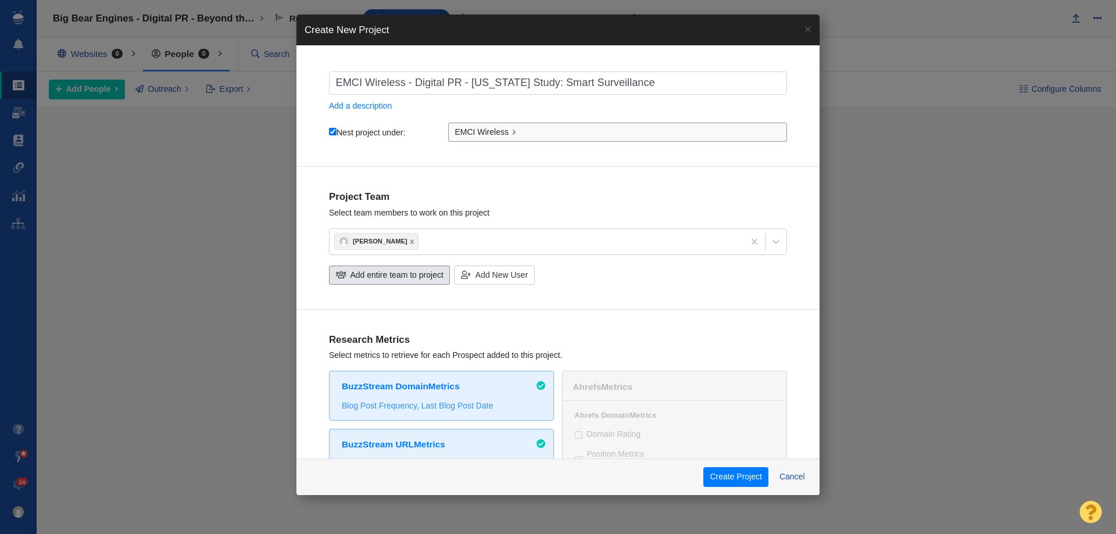
click at [366, 269] on span "Add entire team to project" at bounding box center [397, 275] width 93 height 12
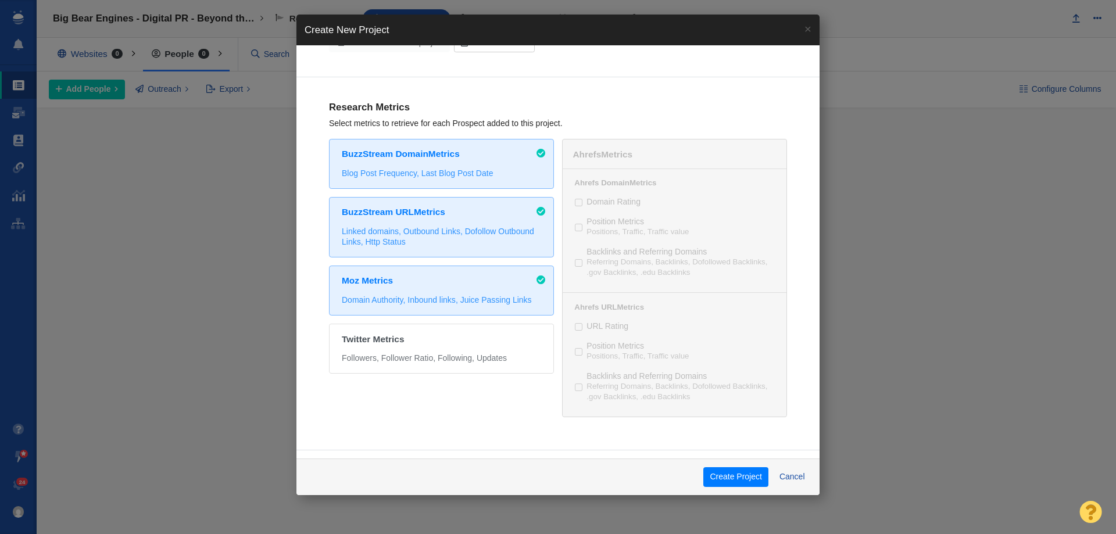
scroll to position [539, 0]
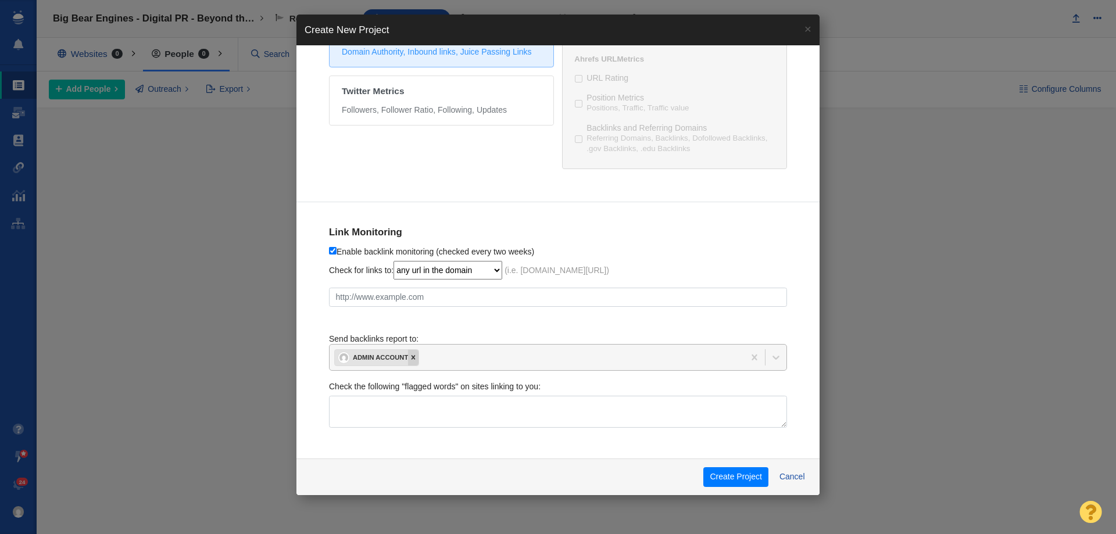
click at [415, 353] on icon at bounding box center [413, 357] width 8 height 8
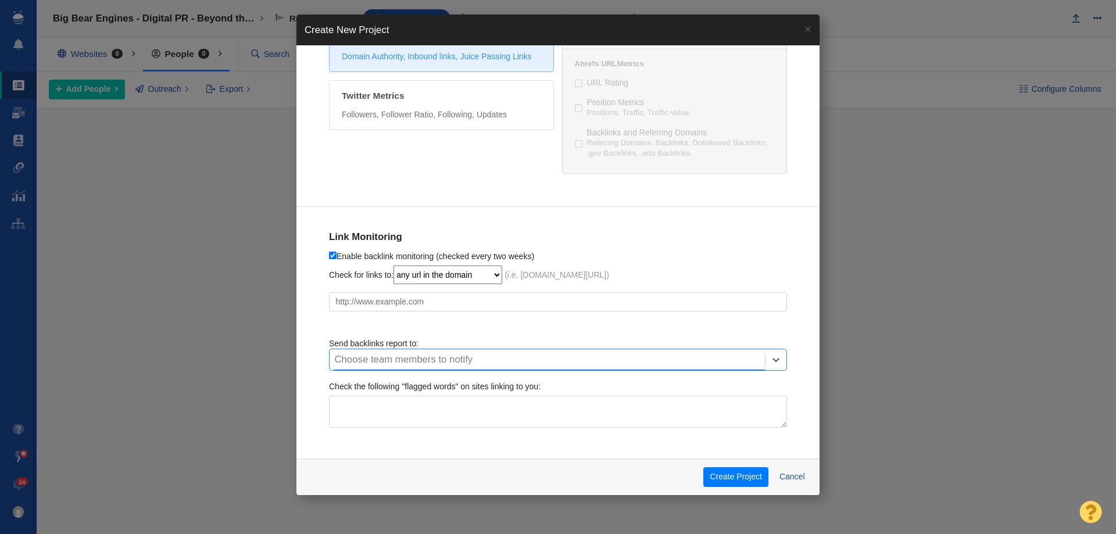
scroll to position [534, 0]
click at [408, 294] on input "text" at bounding box center [558, 302] width 458 height 20
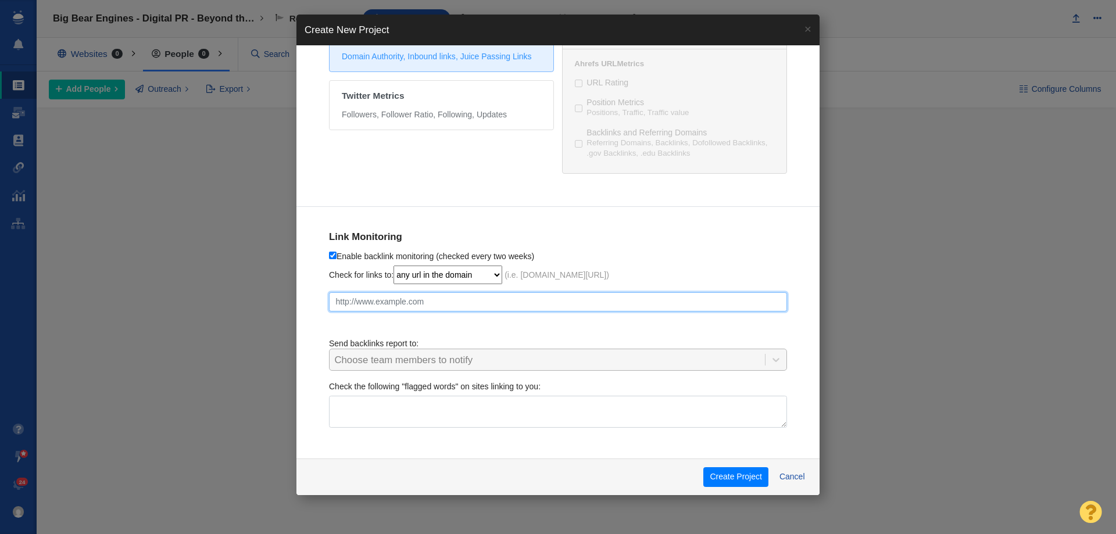
paste input "https://www.emciwireless.com/our-blog/smart-surveillance-and-oversight/"
checkbox input "true"
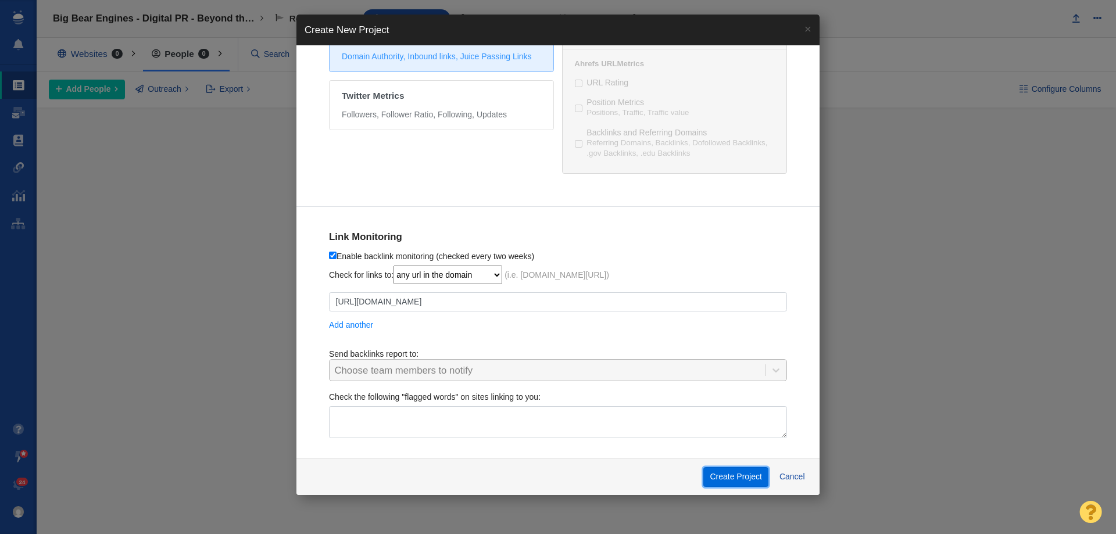
click at [734, 478] on button "Create Project" at bounding box center [735, 477] width 65 height 20
